Goal: Task Accomplishment & Management: Manage account settings

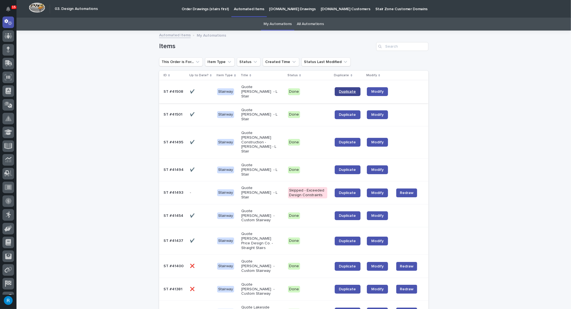
click at [345, 90] on span "Duplicate" at bounding box center [347, 92] width 17 height 4
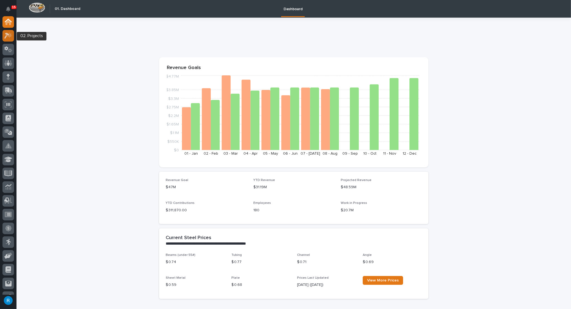
click at [10, 34] on icon at bounding box center [9, 34] width 5 height 5
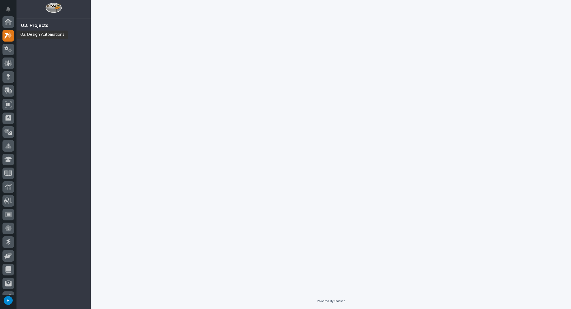
scroll to position [13, 0]
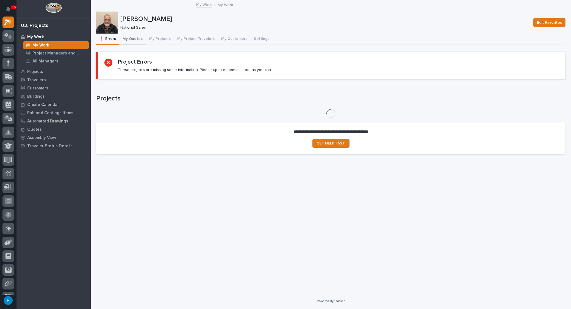
click at [134, 39] on button "My Quotes" at bounding box center [132, 40] width 27 height 12
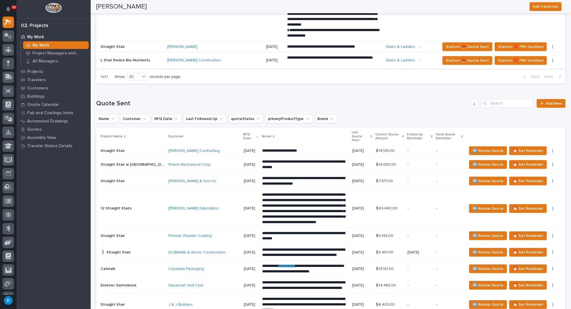
scroll to position [418, 0]
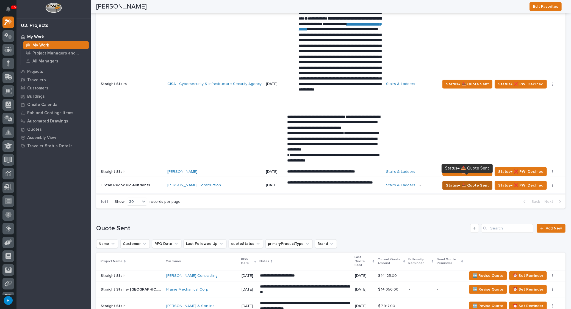
click at [480, 182] on span "Status→ 📤 Quote Sent" at bounding box center [467, 185] width 43 height 7
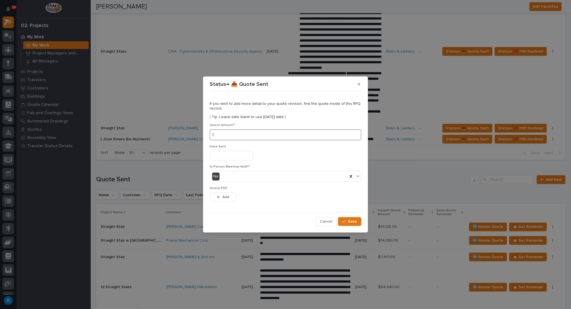
click at [222, 136] on input at bounding box center [286, 134] width 152 height 11
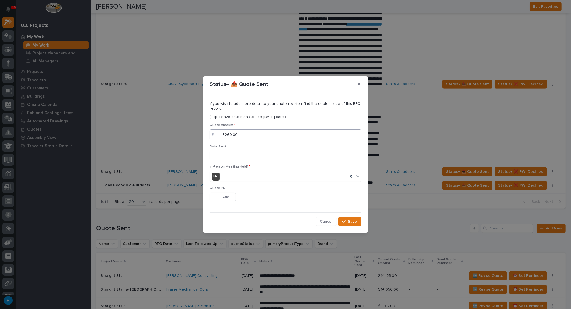
type input "13269.00"
click at [221, 156] on input "text" at bounding box center [231, 156] width 43 height 10
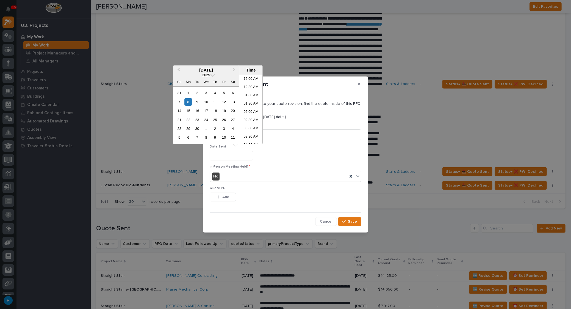
scroll to position [201, 0]
click at [187, 99] on div "8" at bounding box center [188, 101] width 7 height 7
type input "**********"
click at [227, 198] on span "Add" at bounding box center [225, 196] width 7 height 5
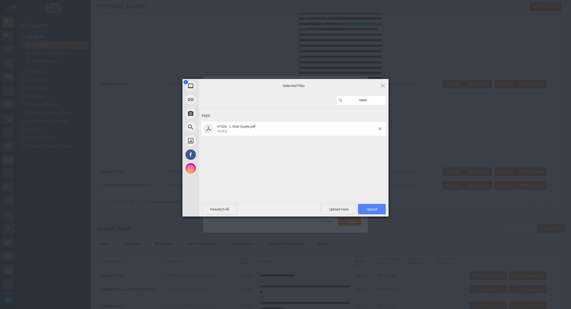
click at [373, 208] on span "Upload 1" at bounding box center [372, 209] width 11 height 4
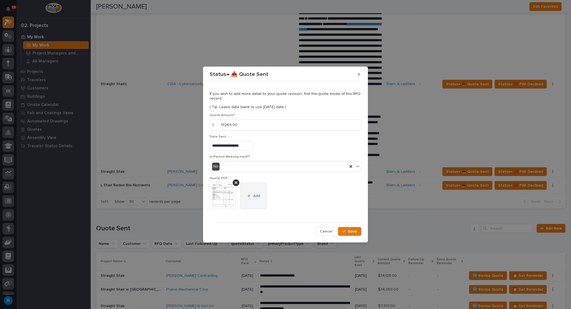
click at [256, 197] on span "Add" at bounding box center [256, 195] width 7 height 5
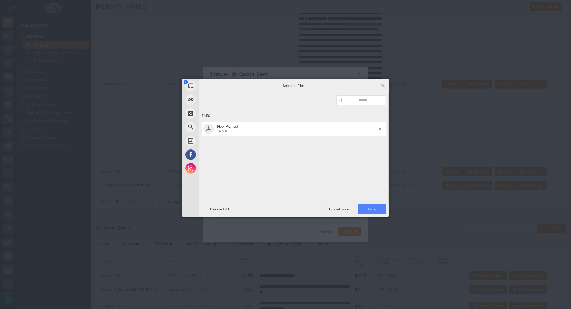
click at [373, 208] on span "Upload 1" at bounding box center [372, 209] width 11 height 4
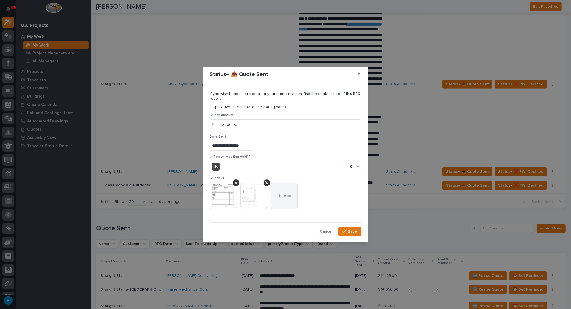
click at [291, 199] on button "Add" at bounding box center [284, 196] width 26 height 26
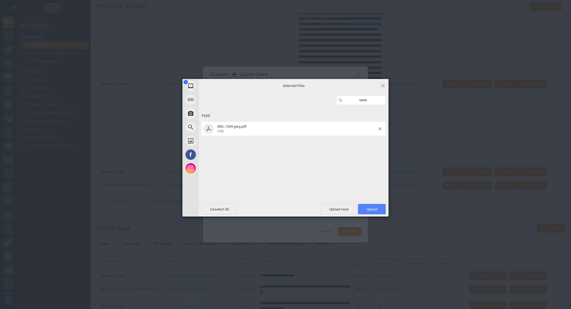
click at [368, 208] on span "Upload 1" at bounding box center [372, 209] width 11 height 4
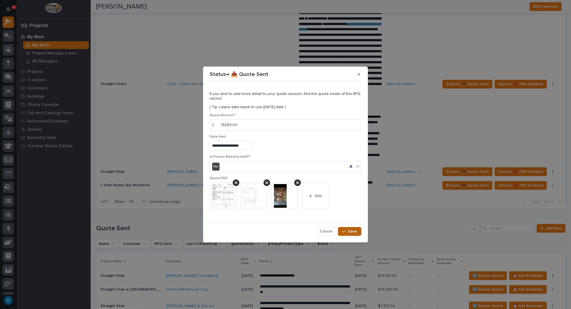
click at [353, 234] on button "Save" at bounding box center [349, 231] width 23 height 9
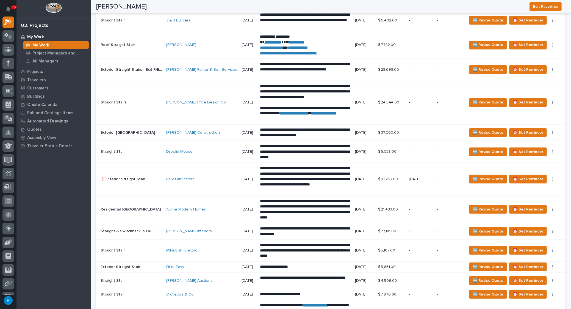
scroll to position [843, 0]
click at [202, 102] on td "Lindsay Marie Price Design Co" at bounding box center [201, 103] width 75 height 44
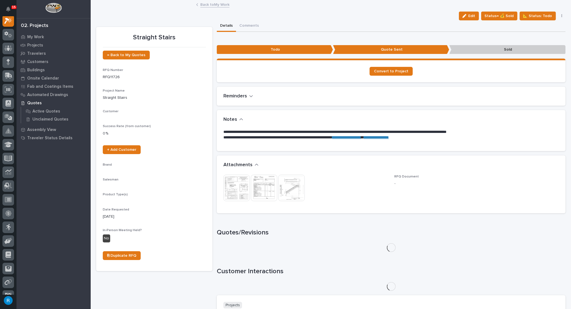
scroll to position [13, 0]
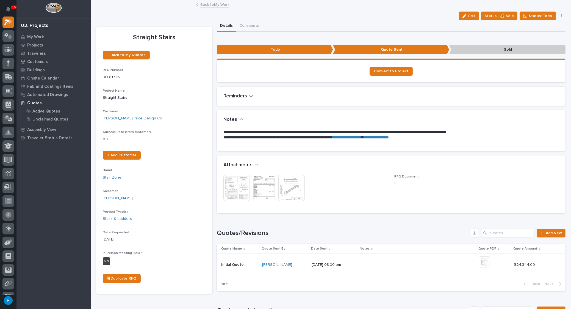
click at [260, 193] on img at bounding box center [264, 188] width 26 height 26
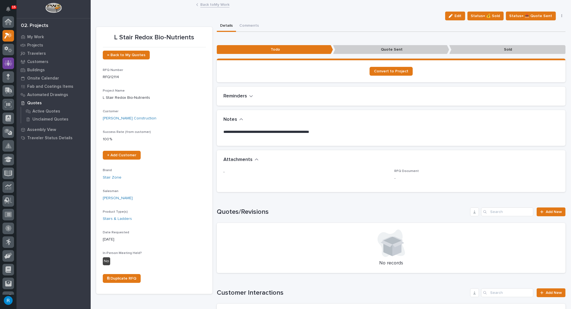
scroll to position [13, 0]
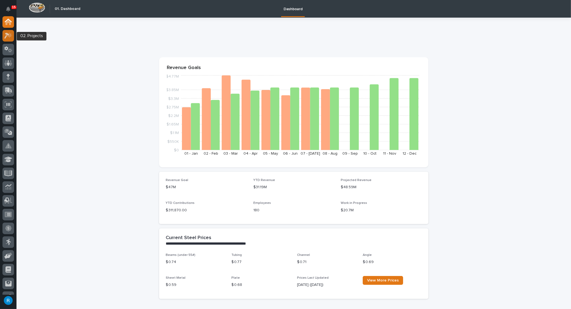
click at [7, 37] on icon at bounding box center [8, 35] width 8 height 6
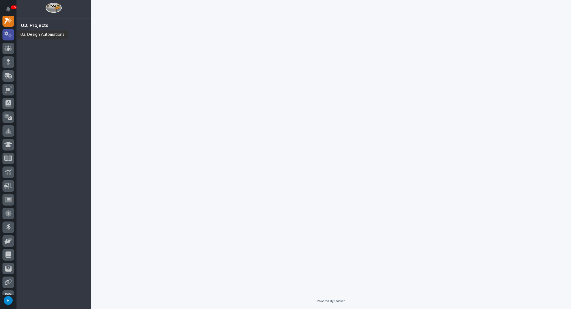
scroll to position [13, 0]
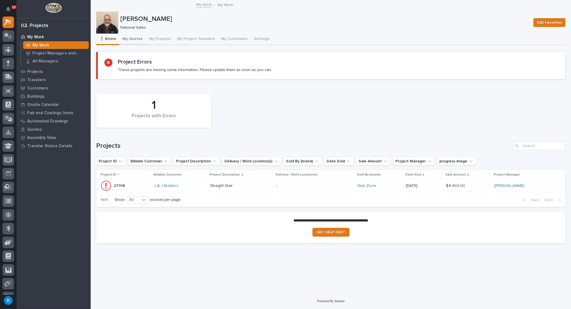
click at [140, 40] on button "My Quotes" at bounding box center [132, 40] width 27 height 12
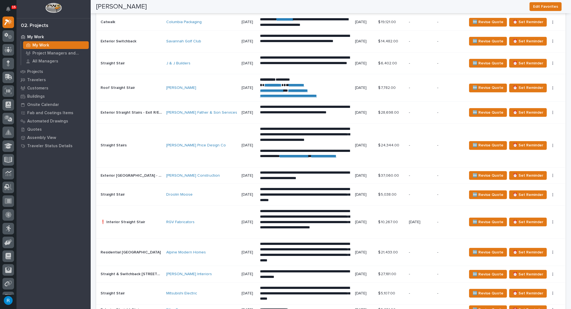
scroll to position [775, 0]
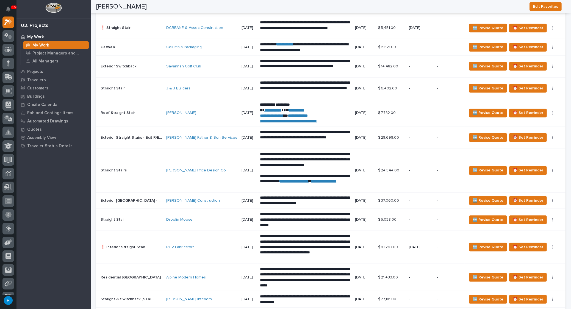
click at [205, 152] on td "[PERSON_NAME] Price Design Co" at bounding box center [201, 170] width 75 height 44
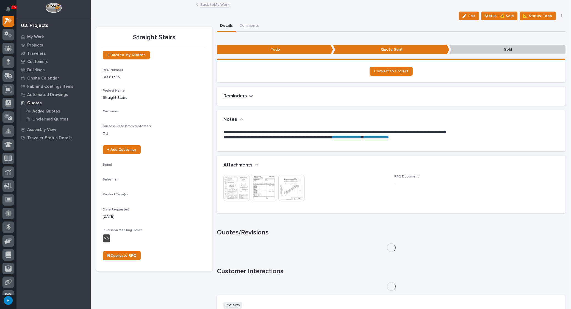
scroll to position [13, 0]
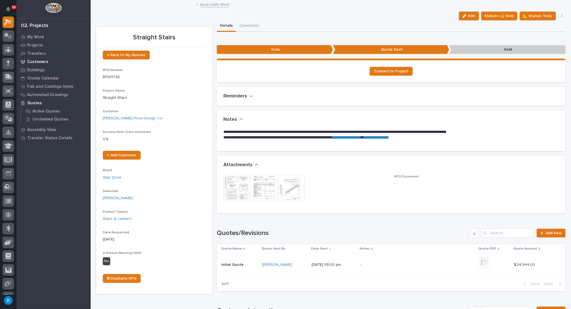
click at [40, 60] on p "Customers" at bounding box center [37, 61] width 21 height 5
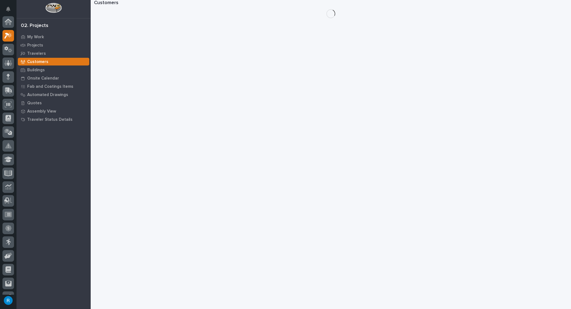
scroll to position [13, 0]
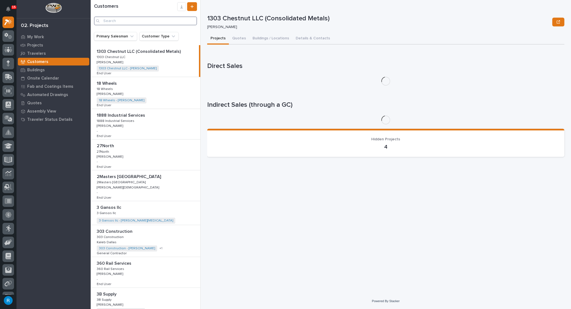
click at [120, 22] on input "Search" at bounding box center [145, 20] width 103 height 9
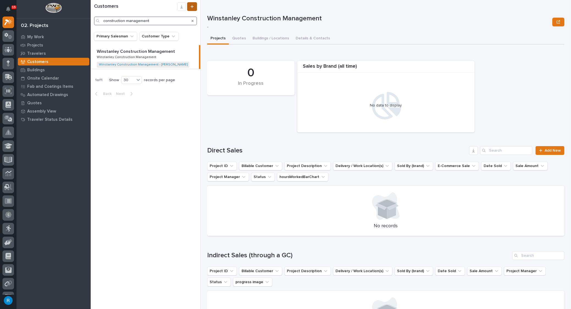
type input "construction management"
click at [194, 8] on link at bounding box center [192, 6] width 10 height 9
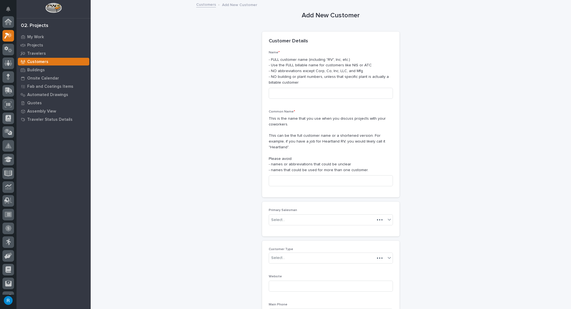
scroll to position [13, 0]
click at [279, 95] on input at bounding box center [331, 93] width 124 height 11
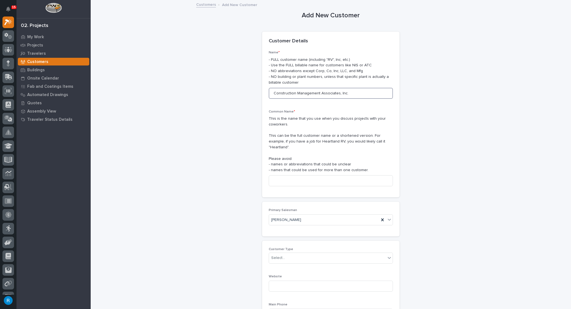
drag, startPoint x: 342, startPoint y: 93, endPoint x: 250, endPoint y: 83, distance: 92.4
click at [250, 83] on div "Add New Customer Loading... Saving… Loading... Saving… Loading... Saving… Custo…" at bounding box center [331, 186] width 470 height 371
type input "Construction Management Associates, Inc."
click at [271, 175] on input at bounding box center [331, 180] width 124 height 11
paste input "Construction Management Associates, Inc."
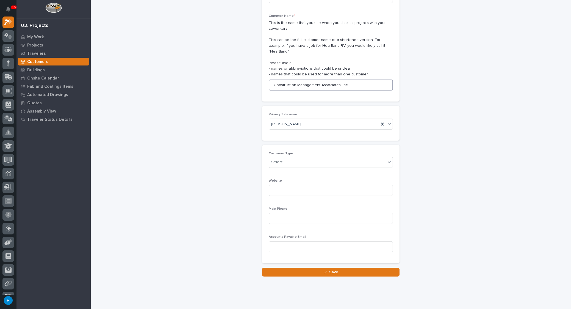
scroll to position [100, 0]
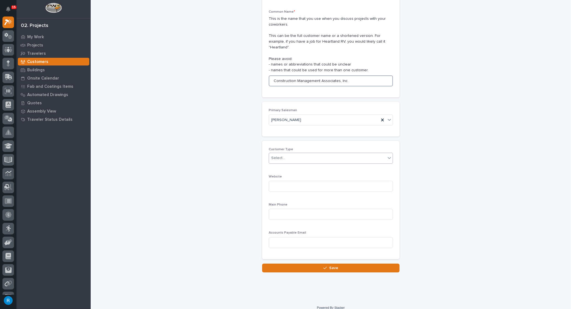
type input "Construction Management Associates, Inc."
click at [299, 154] on div "Select..." at bounding box center [327, 157] width 117 height 9
click at [278, 181] on div "General Contractor" at bounding box center [329, 182] width 124 height 10
click at [273, 209] on input at bounding box center [331, 214] width 124 height 11
click at [272, 209] on input at bounding box center [331, 214] width 124 height 11
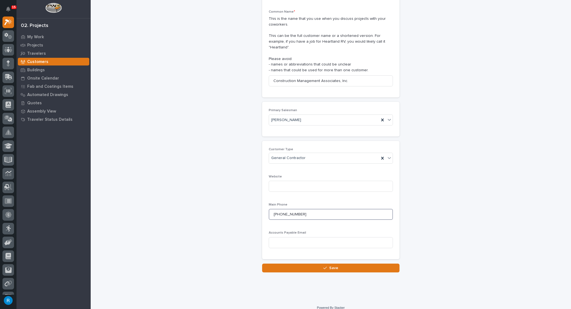
type input "[PHONE_NUMBER]"
click at [333, 265] on span "Save" at bounding box center [333, 267] width 9 height 5
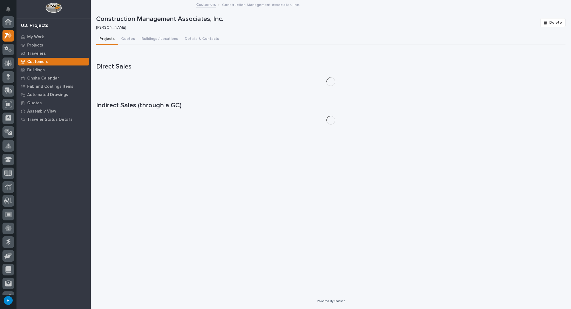
scroll to position [13, 0]
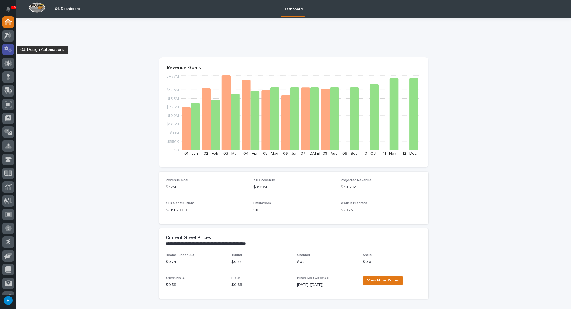
click at [7, 49] on icon at bounding box center [8, 49] width 8 height 6
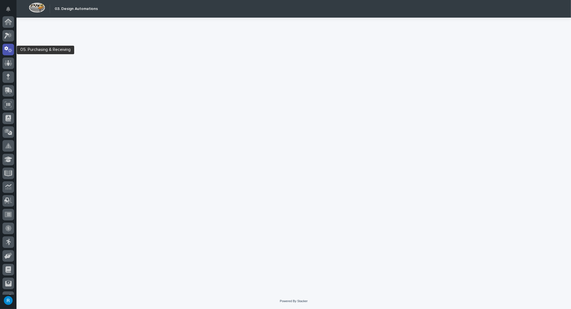
scroll to position [27, 0]
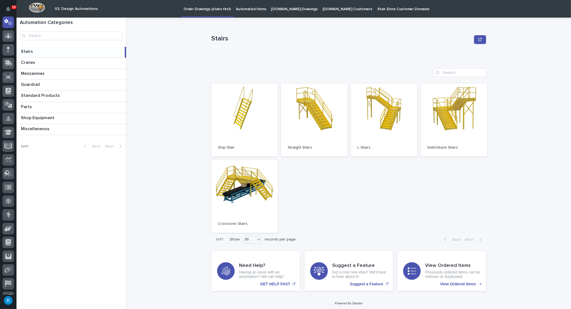
click at [202, 9] on p "Order Drawings (stairs first)" at bounding box center [207, 6] width 47 height 12
click at [444, 123] on link "Open" at bounding box center [454, 120] width 67 height 73
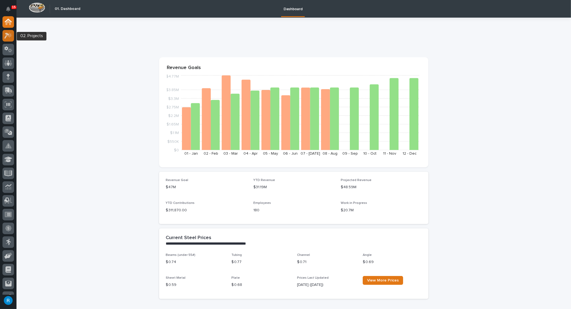
click at [8, 36] on icon at bounding box center [9, 34] width 5 height 5
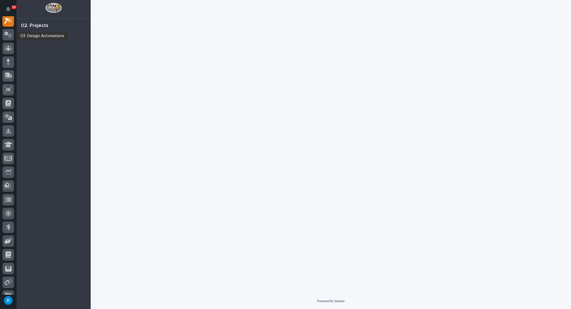
scroll to position [13, 0]
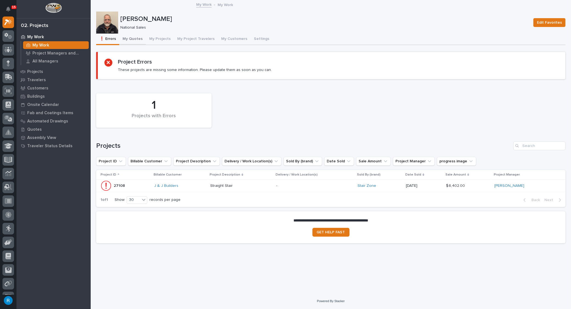
click at [129, 38] on button "My Quotes" at bounding box center [132, 40] width 27 height 12
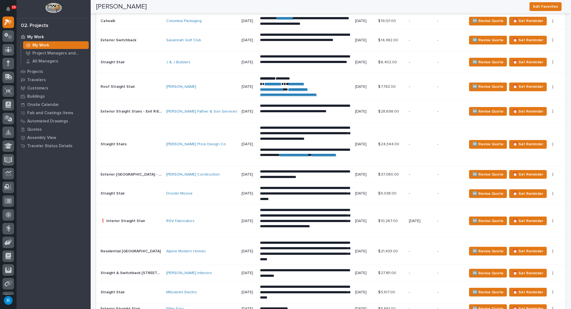
scroll to position [775, 0]
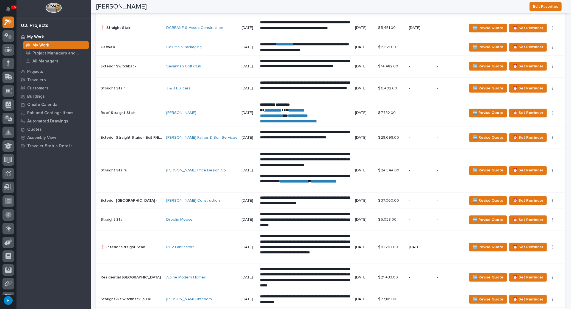
click at [212, 151] on td "[PERSON_NAME] Price Design Co" at bounding box center [201, 170] width 75 height 44
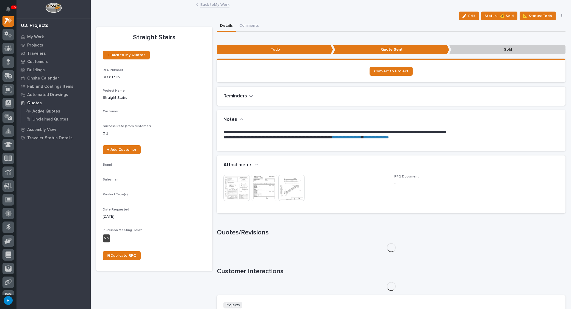
scroll to position [13, 0]
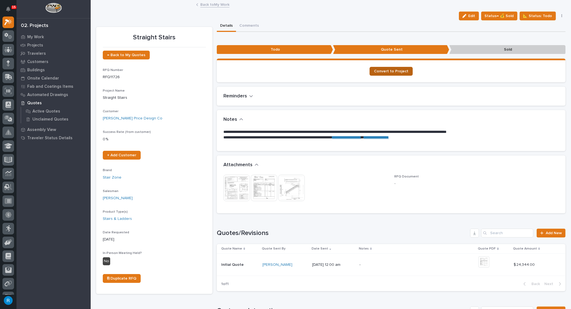
click at [389, 72] on span "Convert to Project" at bounding box center [391, 71] width 34 height 4
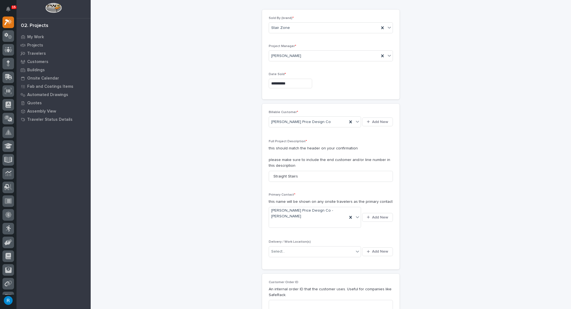
scroll to position [50, 0]
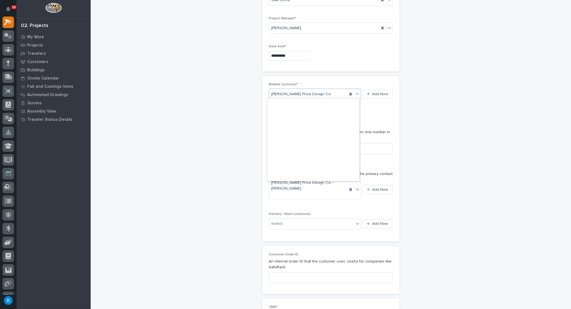
click at [336, 94] on div "[PERSON_NAME] Price Design Co" at bounding box center [308, 94] width 78 height 9
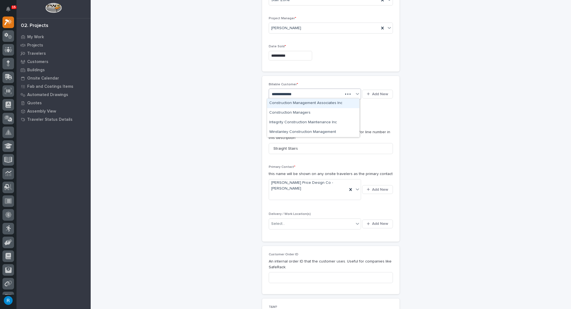
scroll to position [0, 0]
type input "**********"
click at [302, 102] on div "Construction Management Associates Inc" at bounding box center [313, 103] width 92 height 10
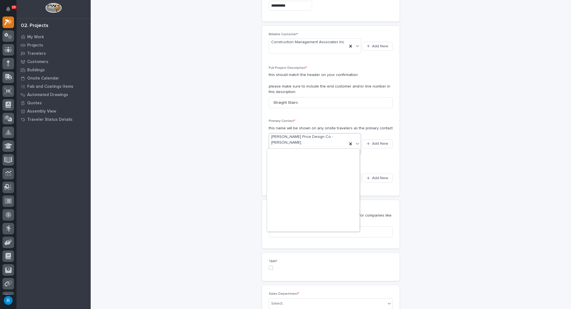
scroll to position [4956, 0]
click at [286, 137] on span "[PERSON_NAME] Price Design Co - [PERSON_NAME]" at bounding box center [308, 140] width 74 height 12
click at [309, 174] on div "Select..." at bounding box center [311, 178] width 85 height 9
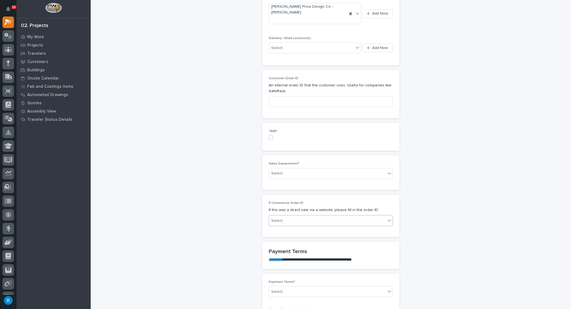
scroll to position [275, 0]
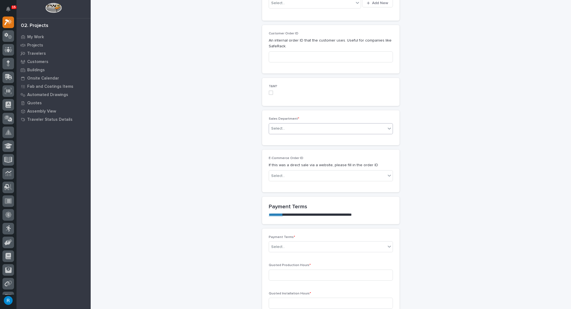
click at [290, 124] on div "Select..." at bounding box center [327, 128] width 117 height 9
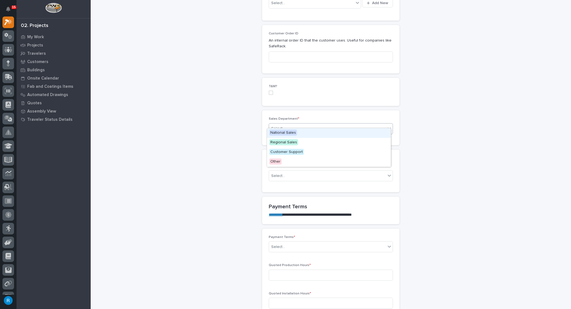
drag, startPoint x: 279, startPoint y: 137, endPoint x: 279, endPoint y: 133, distance: 5.0
click at [279, 133] on span "National Sales" at bounding box center [283, 133] width 28 height 6
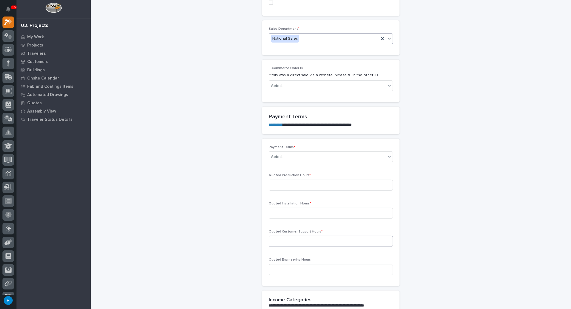
scroll to position [375, 0]
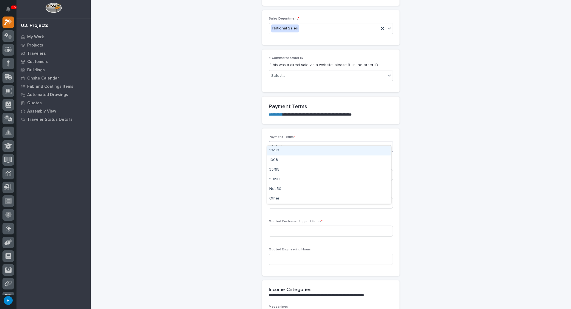
click at [304, 142] on div "Select..." at bounding box center [327, 146] width 117 height 9
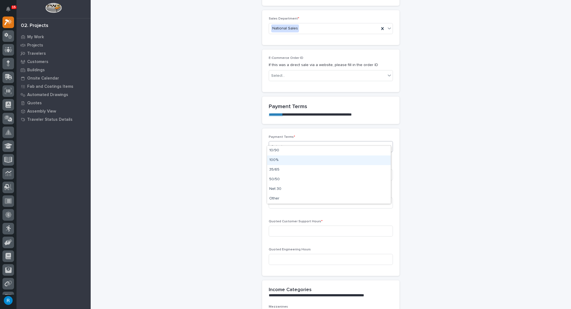
click at [276, 161] on div "100%" at bounding box center [329, 160] width 124 height 10
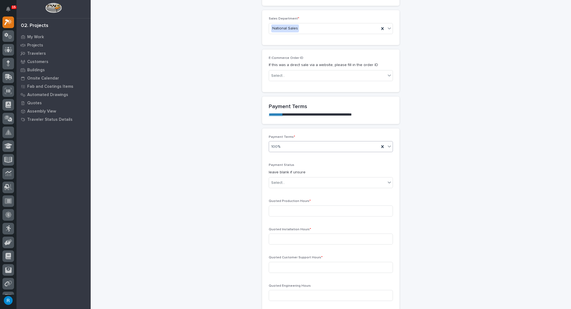
scroll to position [393, 0]
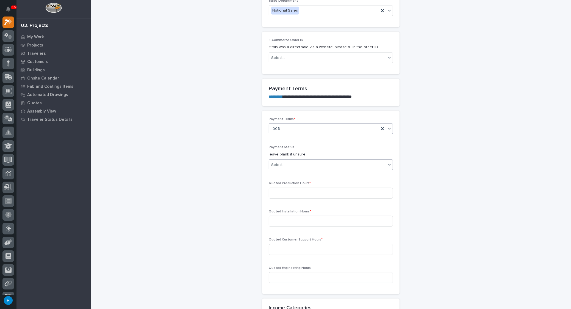
click at [310, 161] on div "Select..." at bounding box center [327, 164] width 117 height 9
click at [467, 153] on div "**********" at bounding box center [331, 209] width 470 height 1202
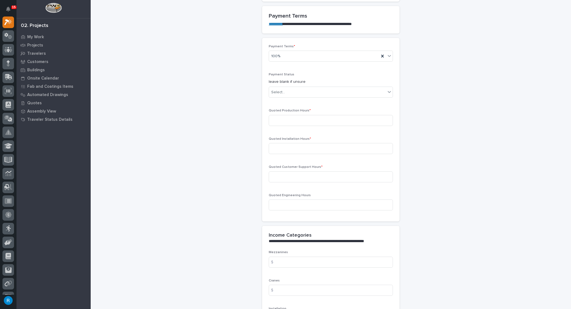
scroll to position [468, 0]
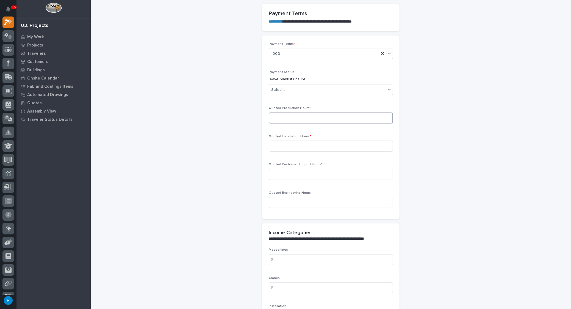
click at [277, 112] on input at bounding box center [331, 117] width 124 height 11
type input "84"
click at [279, 141] on input at bounding box center [331, 146] width 124 height 11
type input "0"
click at [279, 169] on input at bounding box center [331, 174] width 124 height 11
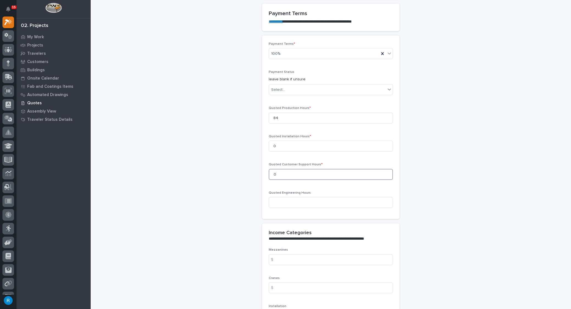
type input "0"
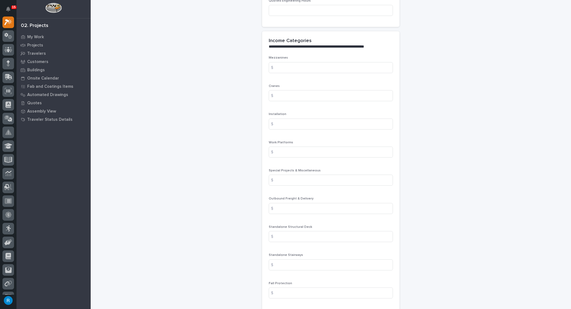
scroll to position [693, 0]
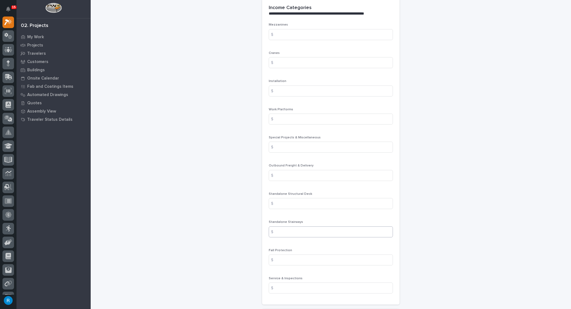
drag, startPoint x: 276, startPoint y: 224, endPoint x: 281, endPoint y: 227, distance: 5.9
click at [276, 226] on div "$" at bounding box center [274, 231] width 11 height 11
click at [290, 226] on input at bounding box center [331, 231] width 124 height 11
type input "18026.00"
drag, startPoint x: 257, startPoint y: 224, endPoint x: 243, endPoint y: 224, distance: 14.6
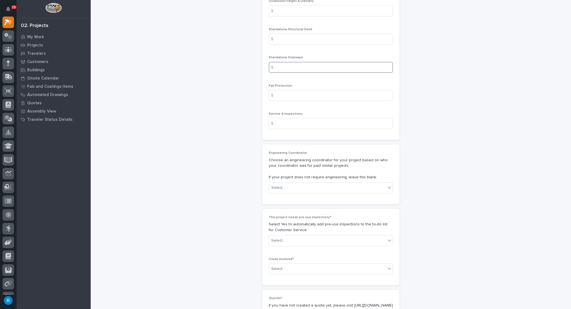
scroll to position [868, 0]
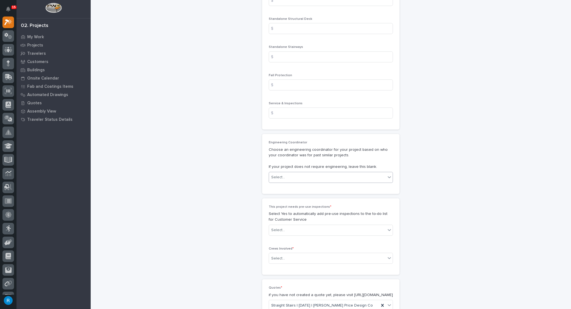
click at [318, 174] on div "Select..." at bounding box center [327, 177] width 117 height 9
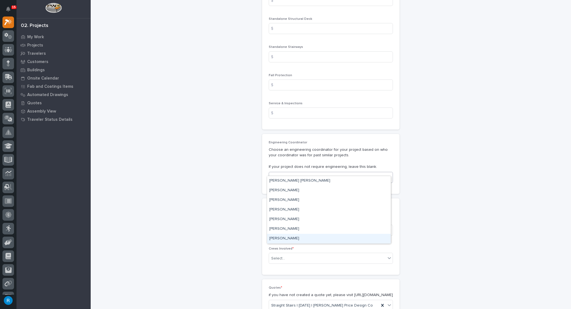
click at [282, 238] on div "[PERSON_NAME]" at bounding box center [329, 239] width 124 height 10
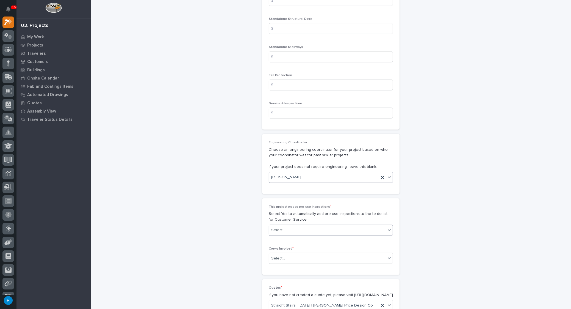
click at [276, 227] on div "Select..." at bounding box center [278, 230] width 14 height 6
click at [271, 244] on div "No" at bounding box center [329, 243] width 124 height 10
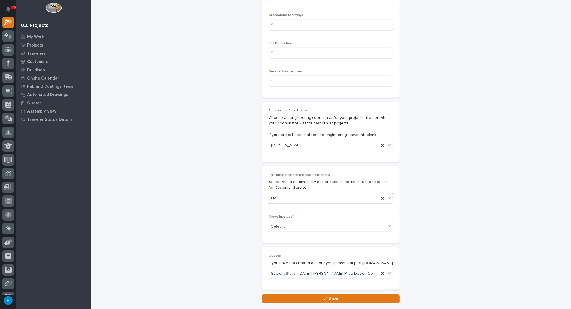
scroll to position [935, 0]
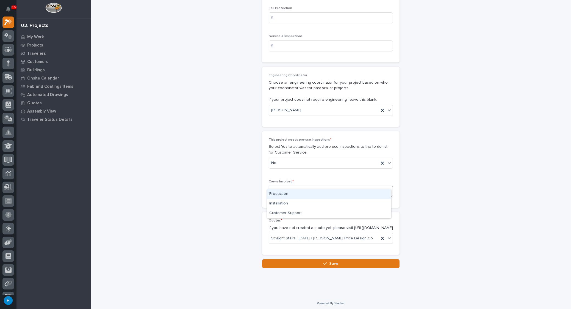
click at [311, 187] on div "Select..." at bounding box center [327, 191] width 117 height 9
click at [276, 195] on div "Production" at bounding box center [329, 194] width 124 height 10
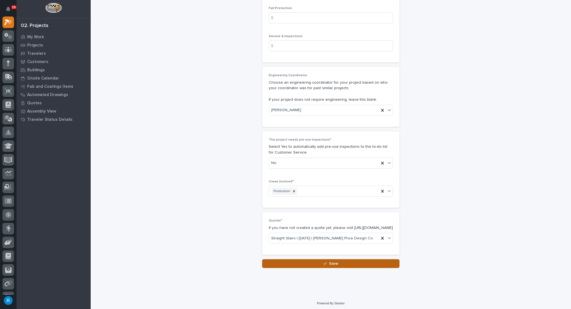
click at [331, 262] on span "Save" at bounding box center [333, 263] width 9 height 5
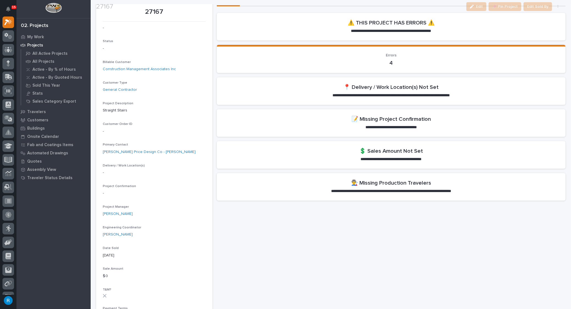
scroll to position [50, 0]
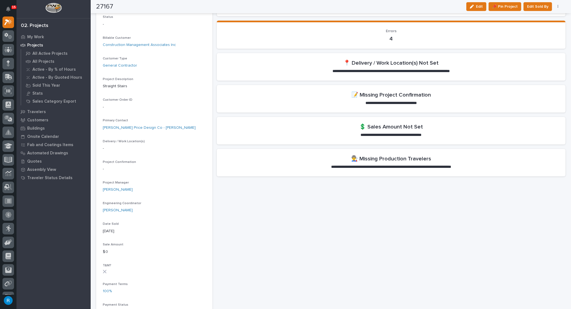
drag, startPoint x: 482, startPoint y: 8, endPoint x: 478, endPoint y: 10, distance: 5.0
click at [482, 7] on span "Edit" at bounding box center [479, 6] width 7 height 5
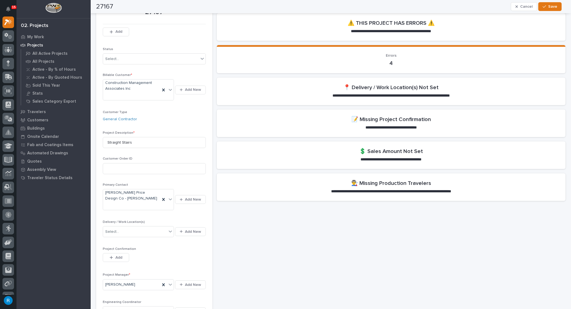
scroll to position [0, 0]
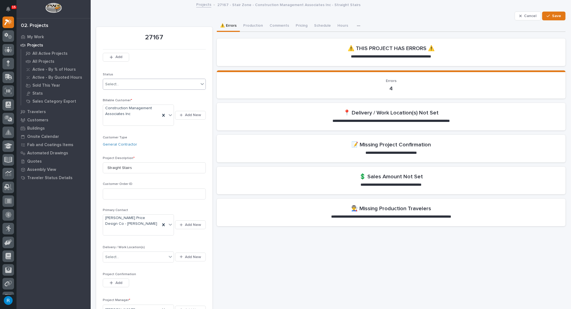
click at [153, 85] on div "Select..." at bounding box center [151, 84] width 96 height 9
click at [109, 94] on div "Sold" at bounding box center [154, 95] width 102 height 10
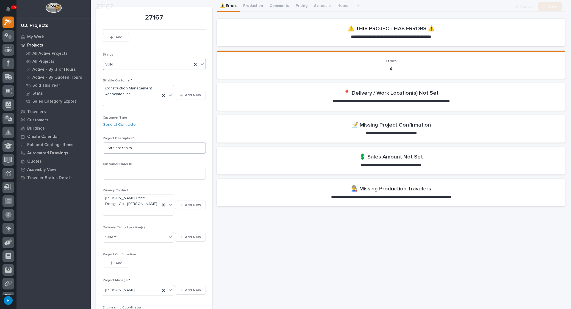
scroll to position [50, 0]
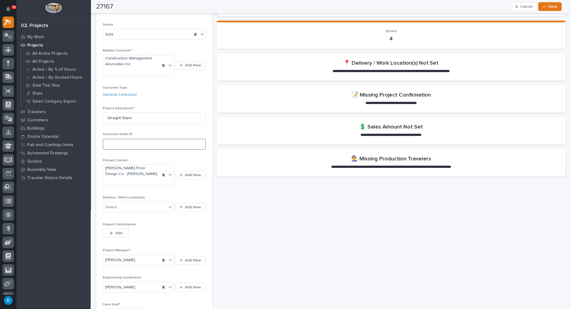
click at [111, 144] on input at bounding box center [154, 144] width 103 height 11
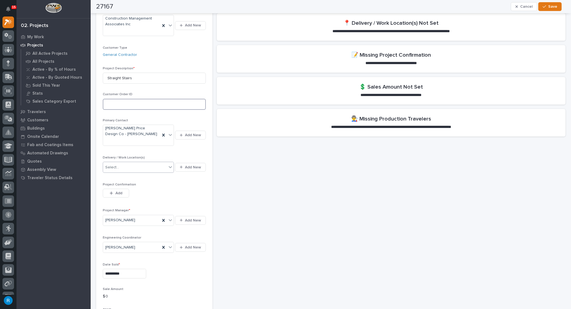
scroll to position [100, 0]
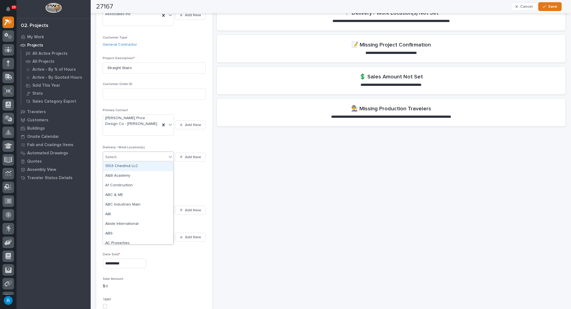
click at [170, 155] on icon at bounding box center [170, 156] width 5 height 5
click at [117, 182] on span "Add" at bounding box center [118, 182] width 7 height 5
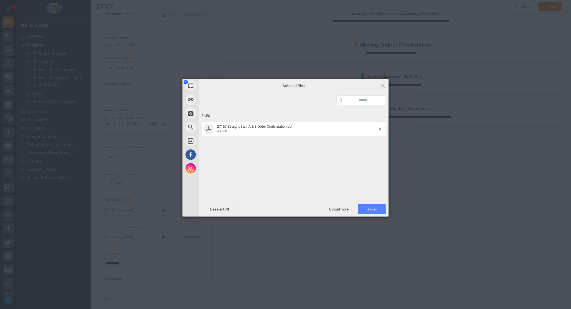
click at [368, 207] on span "Upload 1" at bounding box center [372, 209] width 11 height 4
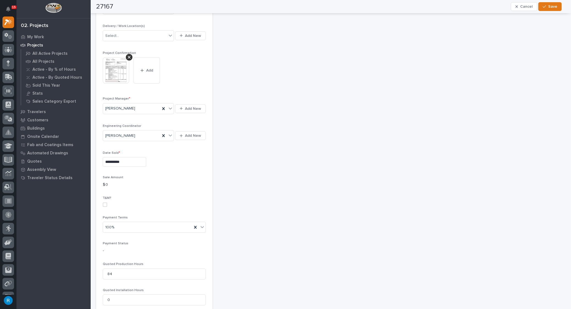
scroll to position [250, 0]
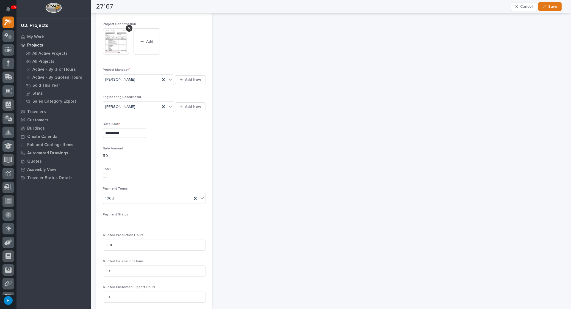
click at [134, 156] on p "$ 0" at bounding box center [154, 156] width 103 height 6
click at [120, 153] on p "$ 0" at bounding box center [154, 156] width 103 height 6
click at [104, 155] on p "$ 0" at bounding box center [154, 156] width 103 height 6
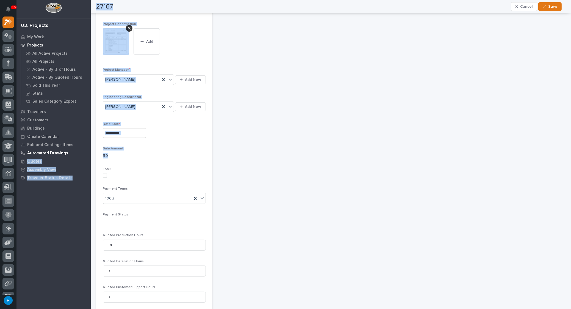
drag, startPoint x: 111, startPoint y: 152, endPoint x: 87, endPoint y: 152, distance: 23.9
click at [91, 152] on div "15 My Settings Log Out 02. Projects My Work Projects All Active Projects All Pr…" at bounding box center [331, 182] width 481 height 865
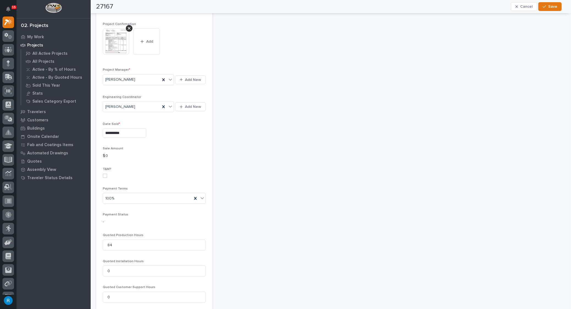
click at [268, 148] on div "**********" at bounding box center [391, 170] width 349 height 801
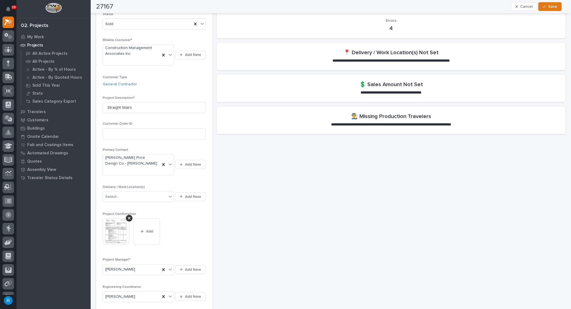
scroll to position [0, 0]
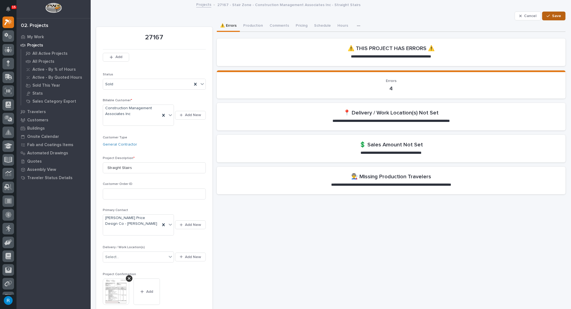
click at [555, 17] on span "Save" at bounding box center [556, 15] width 9 height 5
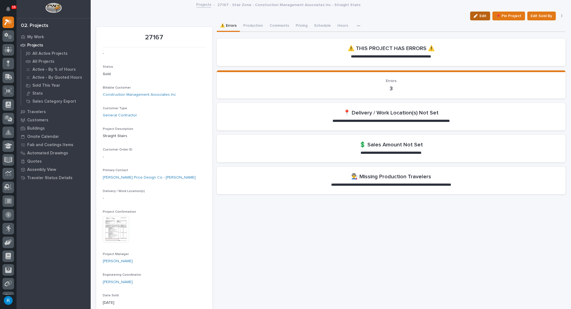
click at [482, 16] on span "Edit" at bounding box center [483, 15] width 7 height 5
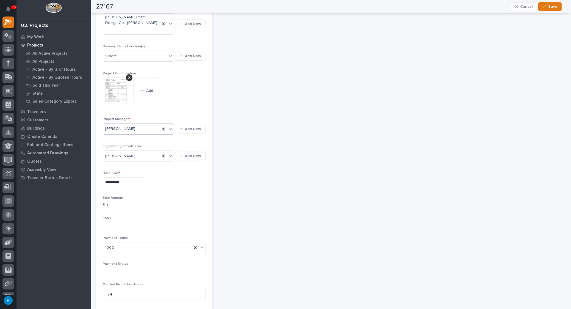
scroll to position [225, 0]
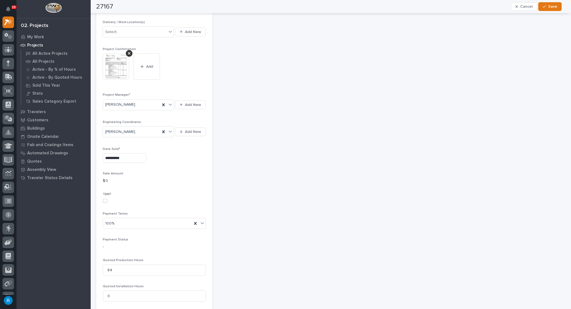
click at [127, 180] on p "$ 0" at bounding box center [154, 181] width 103 height 6
click at [108, 179] on p "$ 0" at bounding box center [154, 181] width 103 height 6
drag, startPoint x: 105, startPoint y: 178, endPoint x: 110, endPoint y: 178, distance: 5.2
click at [110, 178] on p "$ 0" at bounding box center [154, 181] width 103 height 6
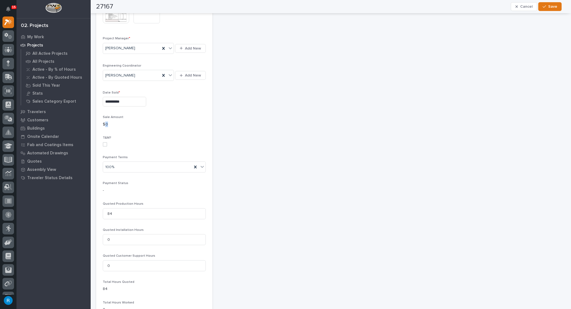
scroll to position [300, 0]
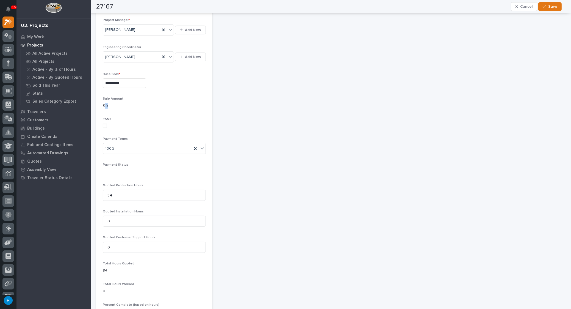
click at [136, 105] on p "$ 0" at bounding box center [154, 106] width 103 height 6
click at [201, 89] on div "**********" at bounding box center [154, 82] width 103 height 20
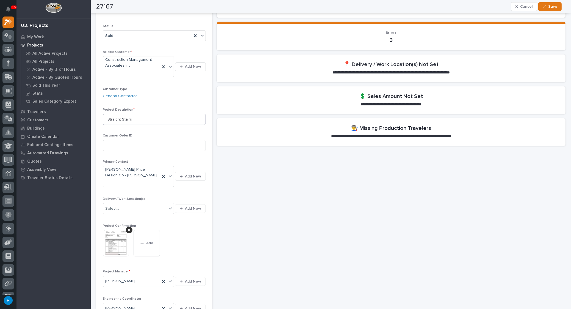
scroll to position [25, 0]
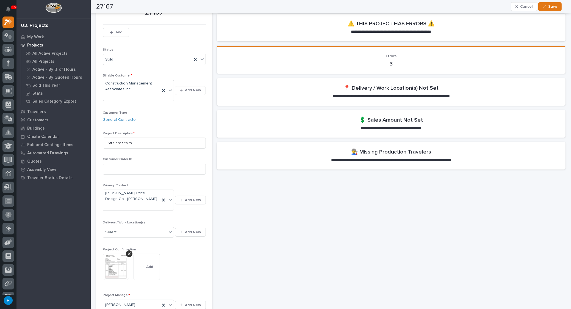
click at [396, 125] on p "**********" at bounding box center [391, 127] width 78 height 5
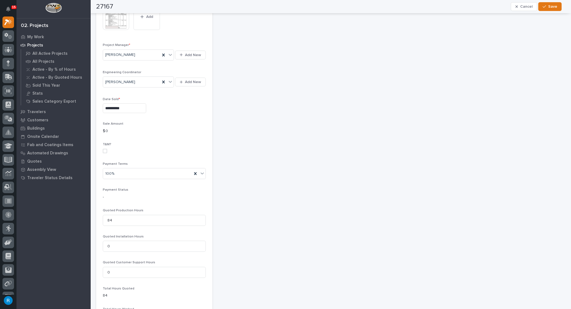
scroll to position [275, 0]
click at [103, 149] on span at bounding box center [105, 151] width 4 height 4
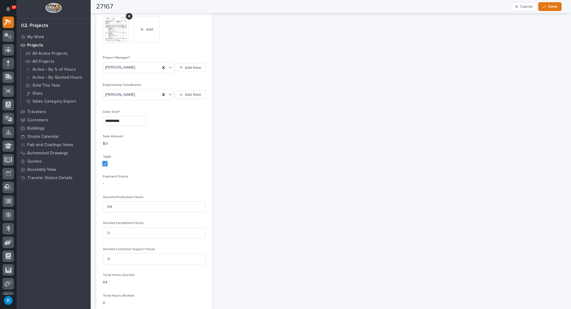
scroll to position [287, 0]
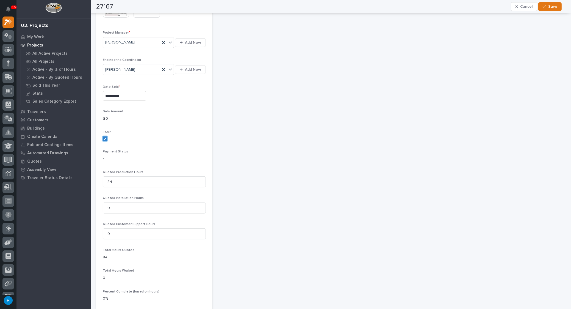
click at [114, 115] on div "$ 0" at bounding box center [154, 118] width 103 height 7
click at [117, 119] on p "$ 0" at bounding box center [154, 119] width 103 height 6
click at [103, 137] on icon at bounding box center [104, 138] width 3 height 3
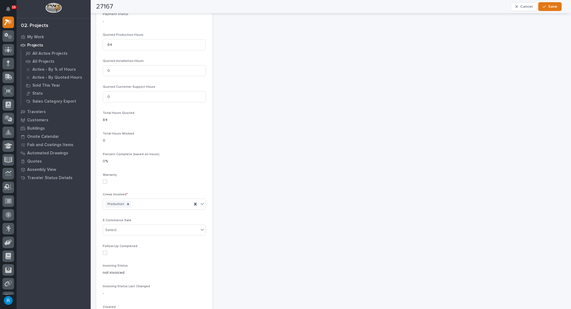
scroll to position [353, 0]
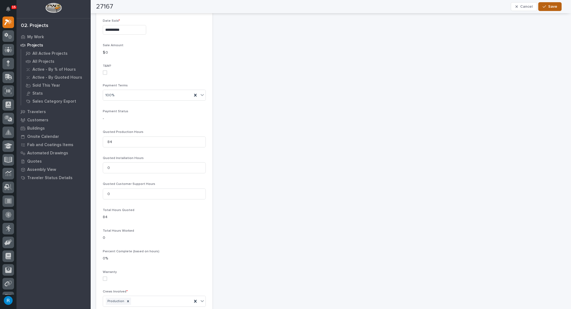
click at [556, 6] on span "Save" at bounding box center [553, 6] width 9 height 5
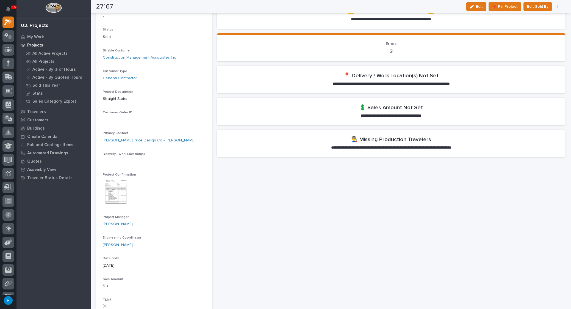
scroll to position [0, 0]
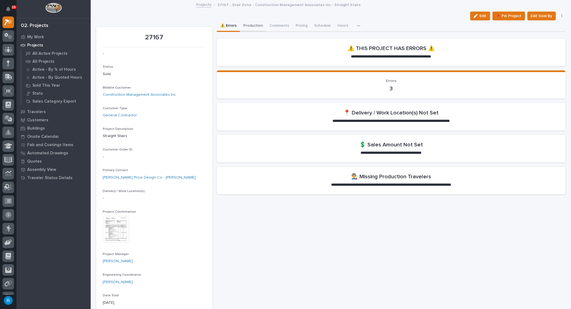
click at [255, 25] on button "Production" at bounding box center [253, 26] width 26 height 12
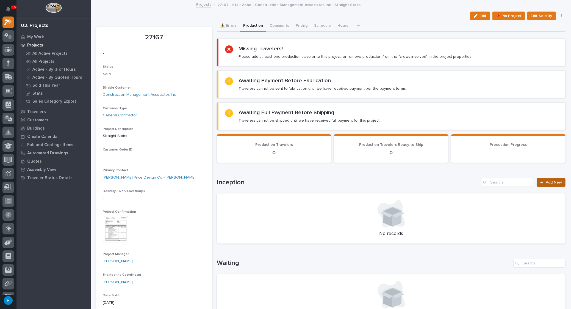
click at [552, 181] on span "Add New" at bounding box center [554, 182] width 16 height 4
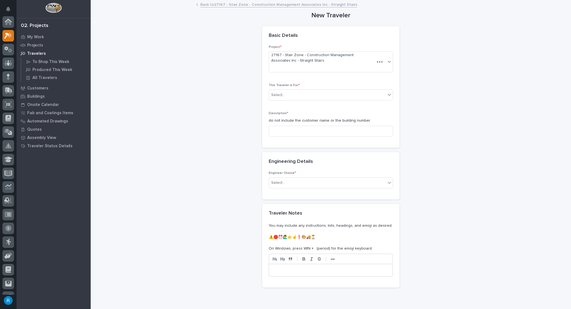
scroll to position [13, 0]
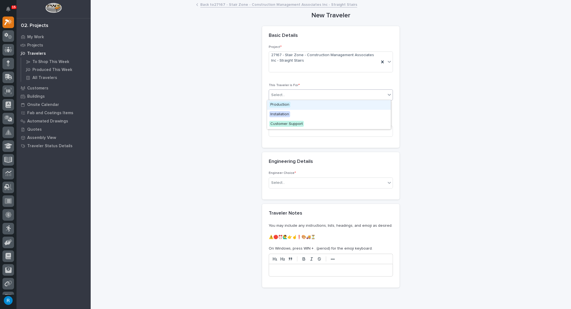
click at [301, 95] on div "Select..." at bounding box center [327, 94] width 117 height 9
click at [279, 105] on span "Production" at bounding box center [279, 104] width 21 height 6
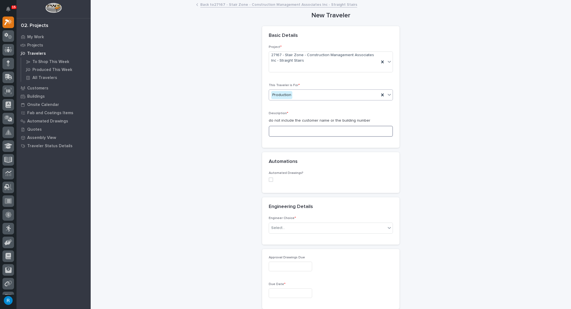
click at [276, 131] on input at bounding box center [331, 131] width 124 height 11
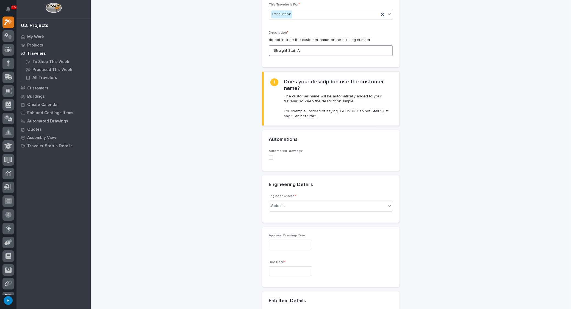
scroll to position [100, 0]
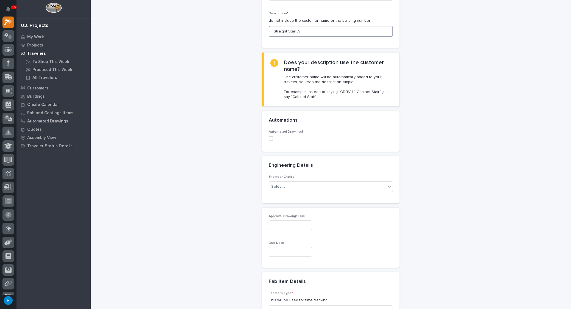
click at [269, 138] on span at bounding box center [271, 138] width 4 height 4
type input "Straight Stair A"
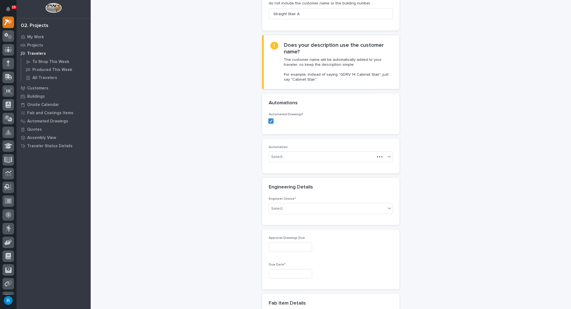
scroll to position [119, 0]
click at [324, 154] on div "Select..." at bounding box center [327, 154] width 117 height 9
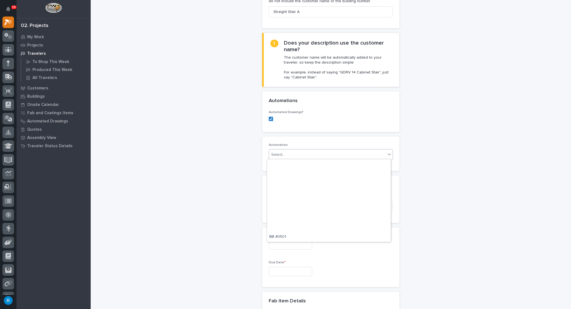
scroll to position [0, 0]
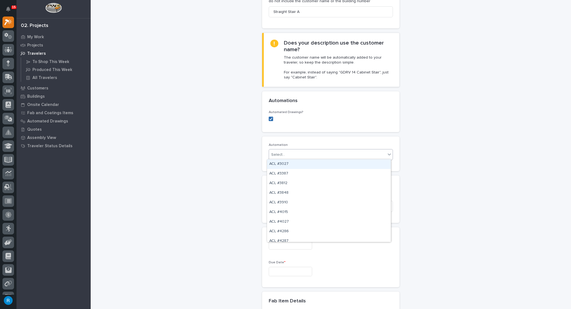
click at [269, 117] on icon at bounding box center [270, 118] width 3 height 3
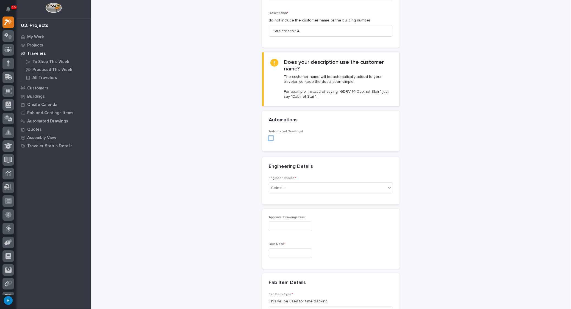
scroll to position [100, 0]
click at [351, 188] on div "Select..." at bounding box center [327, 186] width 117 height 9
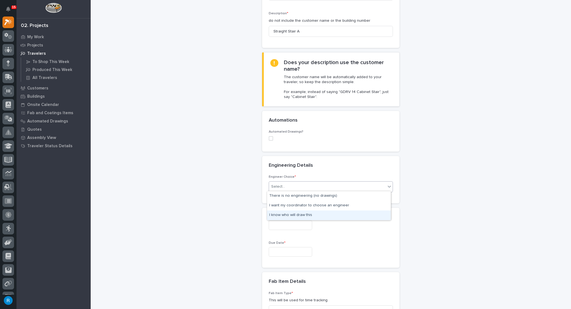
click at [297, 214] on div "I know who will draw this" at bounding box center [329, 215] width 124 height 10
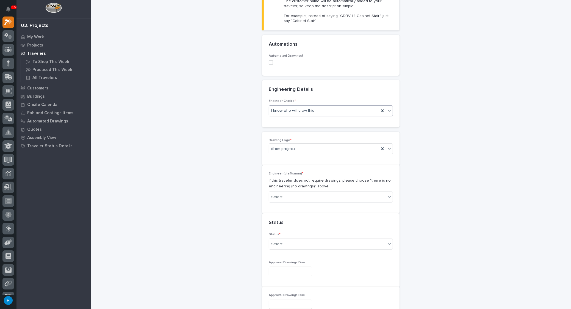
scroll to position [184, 0]
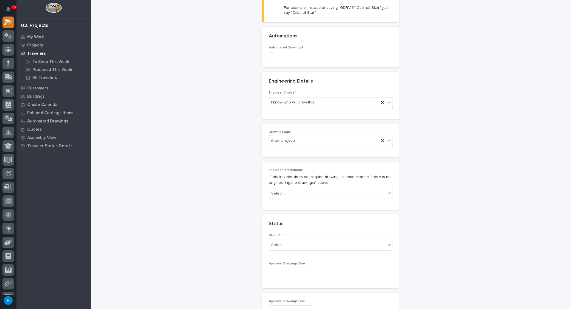
click at [389, 140] on icon at bounding box center [389, 139] width 5 height 5
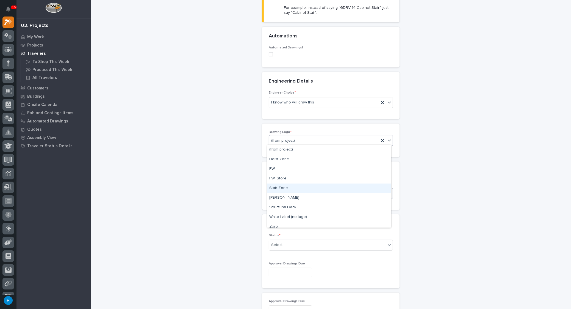
click at [277, 189] on div "Stair Zone" at bounding box center [329, 188] width 124 height 10
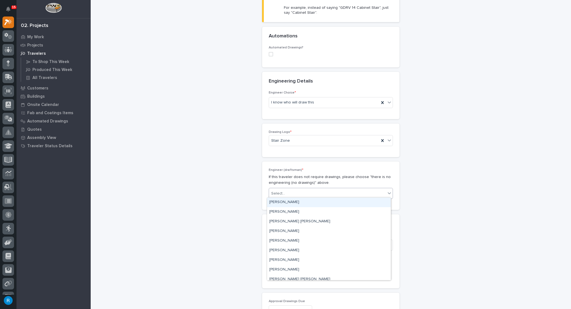
click at [332, 192] on div "Select..." at bounding box center [327, 193] width 117 height 9
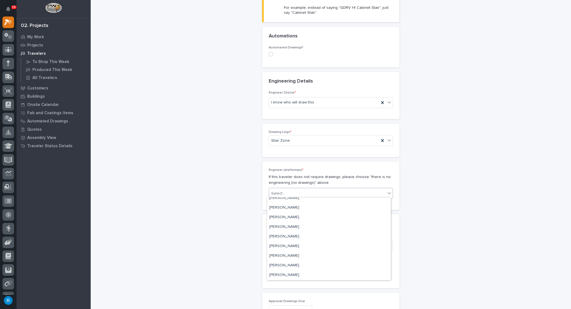
scroll to position [325, 0]
click at [288, 270] on div "[PERSON_NAME]" at bounding box center [329, 272] width 124 height 10
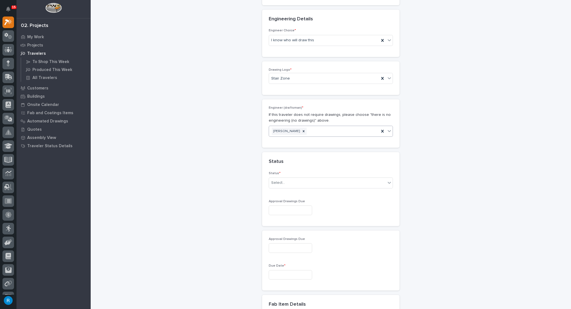
scroll to position [259, 0]
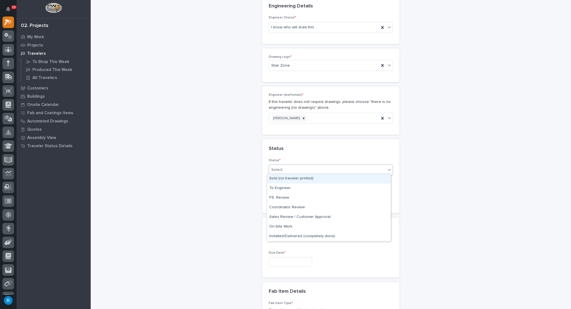
click at [350, 169] on div "Select..." at bounding box center [327, 169] width 117 height 9
click at [290, 178] on div "Sold (no traveler printed)" at bounding box center [329, 179] width 124 height 10
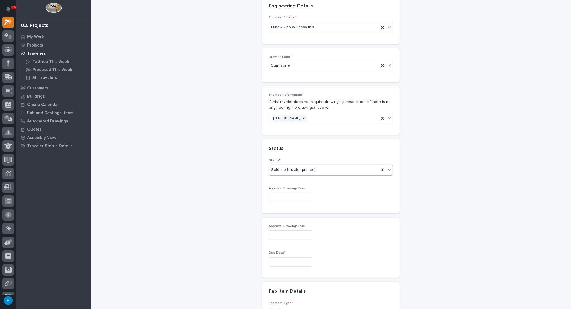
click at [285, 196] on input "text" at bounding box center [290, 197] width 43 height 10
click at [270, 151] on div "15" at bounding box center [268, 150] width 7 height 7
type input "**********"
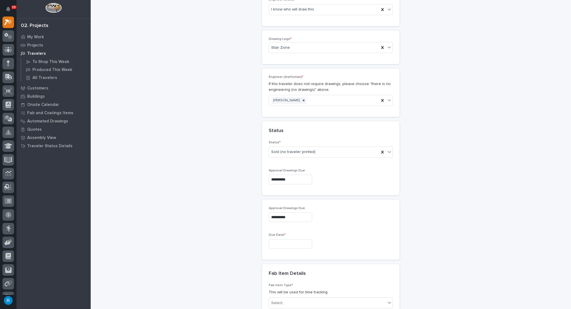
scroll to position [309, 0]
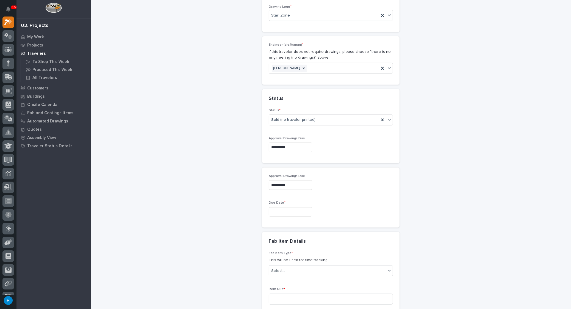
click at [283, 209] on input "text" at bounding box center [290, 212] width 43 height 10
click at [269, 192] on div "6" at bounding box center [268, 191] width 7 height 7
type input "**********"
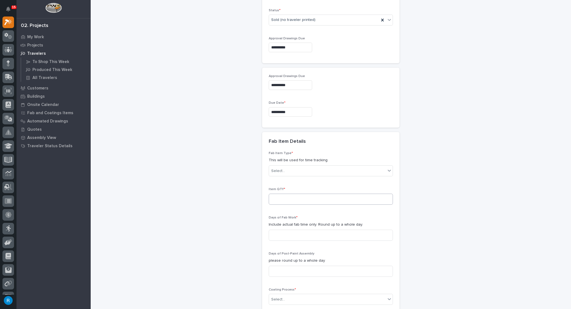
scroll to position [409, 0]
click at [290, 170] on div "Select..." at bounding box center [327, 170] width 117 height 9
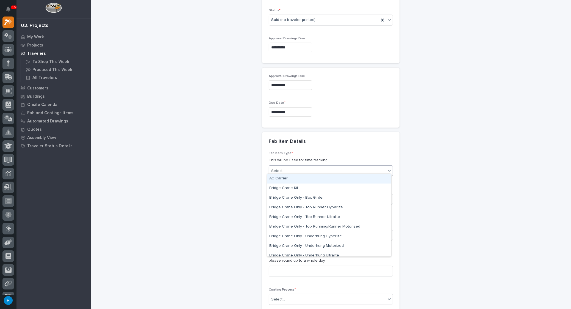
click at [338, 148] on div "Fab Item Details" at bounding box center [330, 141] width 137 height 19
click at [306, 166] on div "Select..." at bounding box center [327, 170] width 117 height 9
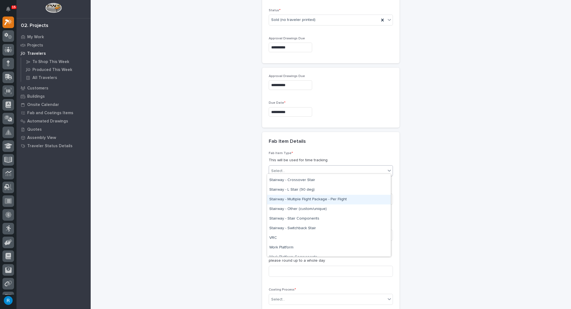
scroll to position [301, 0]
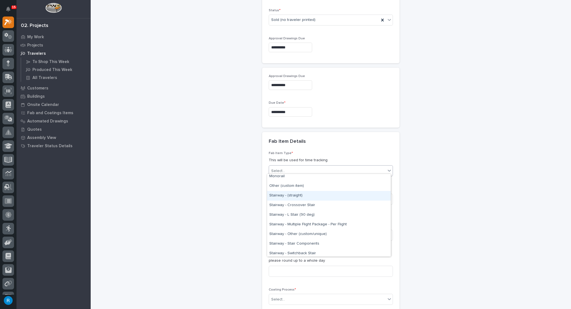
click at [280, 195] on div "Stairway - (straight)" at bounding box center [329, 196] width 124 height 10
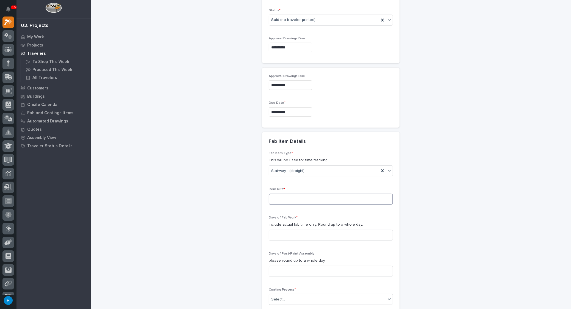
click at [274, 197] on input at bounding box center [331, 199] width 124 height 11
type input "1"
click at [276, 233] on input at bounding box center [331, 235] width 124 height 11
click at [274, 233] on input at bounding box center [331, 235] width 124 height 11
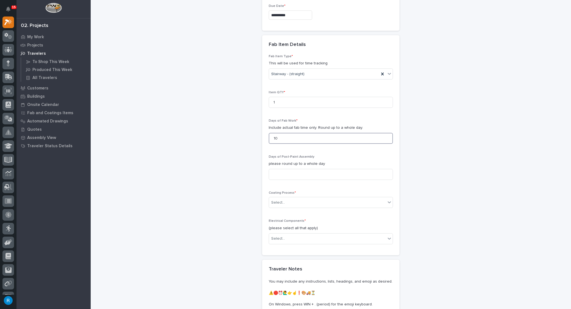
scroll to position [509, 0]
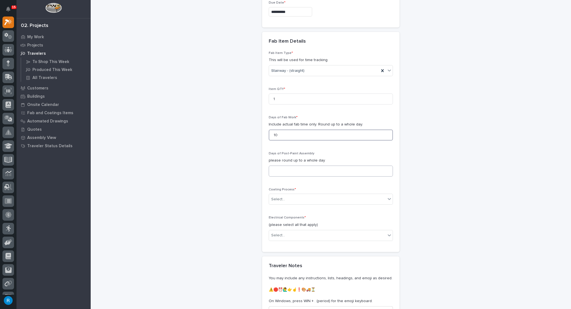
type input "10"
click at [277, 170] on input at bounding box center [331, 171] width 124 height 11
type input "0"
click at [295, 198] on div "Select..." at bounding box center [327, 199] width 117 height 9
click at [282, 217] on div "In-House Paint/Powder" at bounding box center [329, 216] width 124 height 10
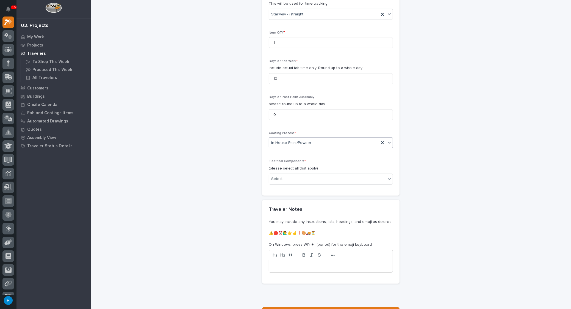
scroll to position [584, 0]
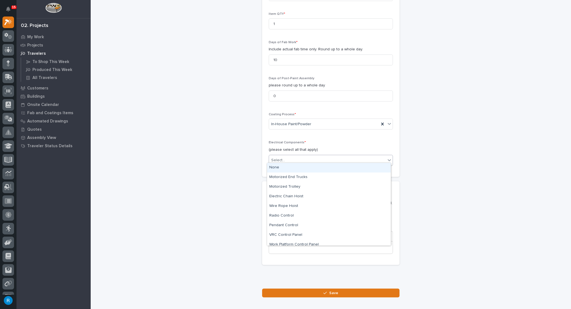
click at [285, 156] on div "Select..." at bounding box center [327, 160] width 117 height 9
click at [276, 169] on div "None" at bounding box center [329, 168] width 124 height 10
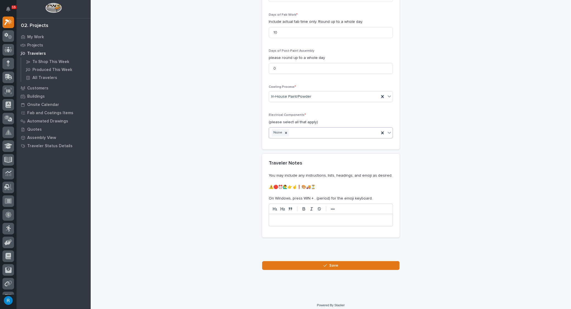
scroll to position [612, 0]
click at [332, 262] on span "Save" at bounding box center [333, 264] width 9 height 5
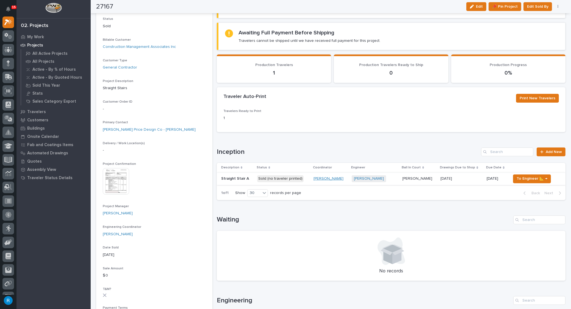
scroll to position [40, 0]
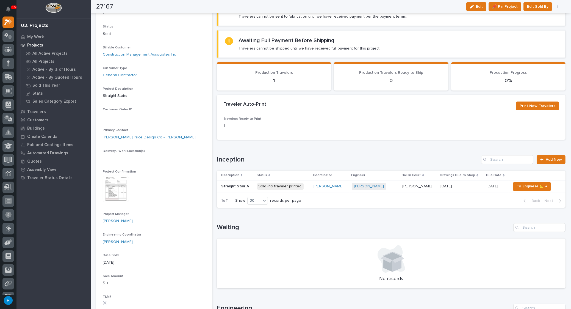
click at [398, 188] on div "Wynne Hochstetler + 0" at bounding box center [375, 186] width 46 height 7
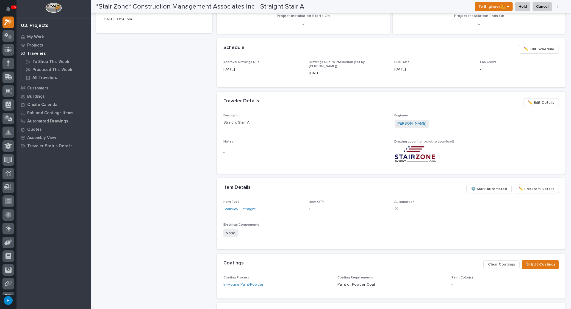
scroll to position [211, 0]
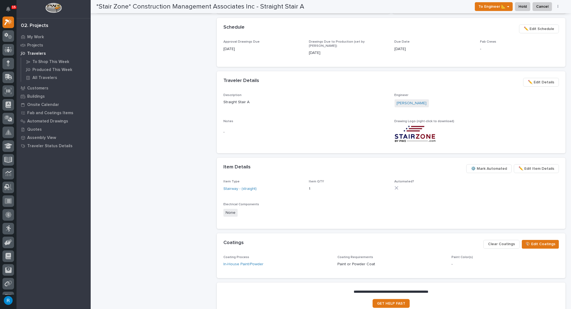
click at [409, 126] on img at bounding box center [415, 133] width 41 height 17
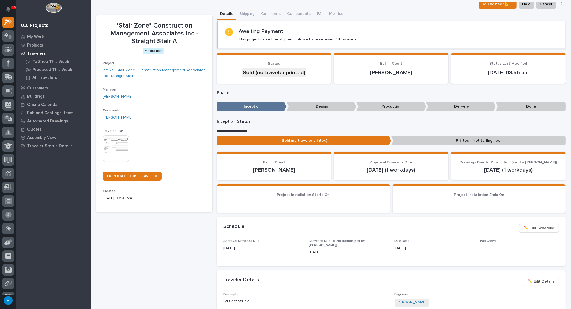
scroll to position [11, 0]
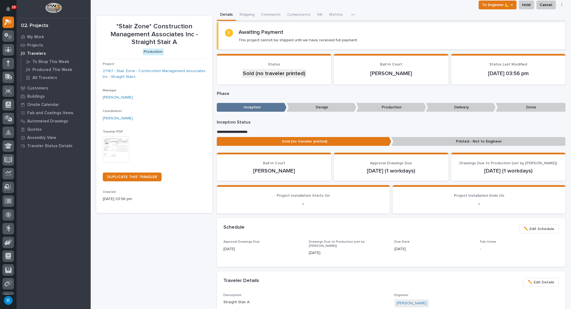
click at [117, 145] on img at bounding box center [116, 149] width 26 height 26
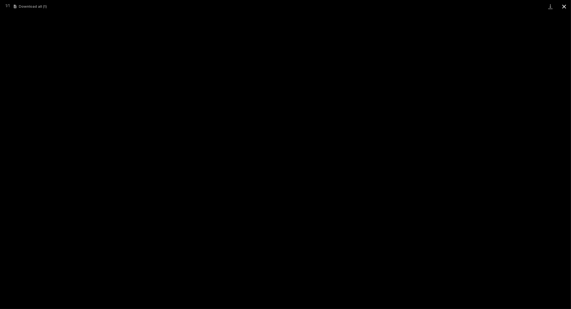
click at [564, 7] on button "Close gallery" at bounding box center [565, 6] width 14 height 13
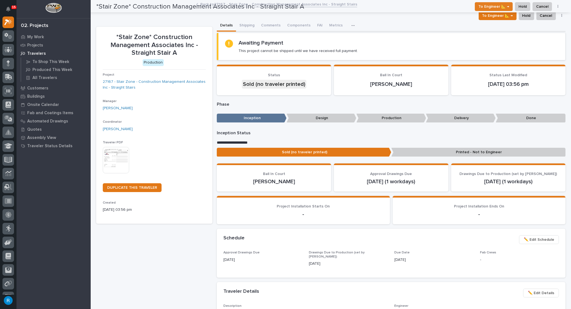
scroll to position [0, 0]
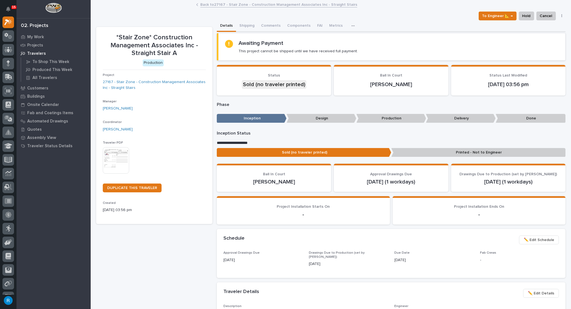
click at [478, 153] on p "Printed - Not to Engineer" at bounding box center [479, 152] width 175 height 9
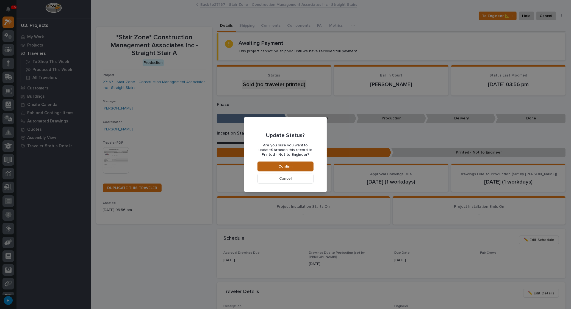
click at [284, 167] on span "Confirm" at bounding box center [286, 166] width 14 height 5
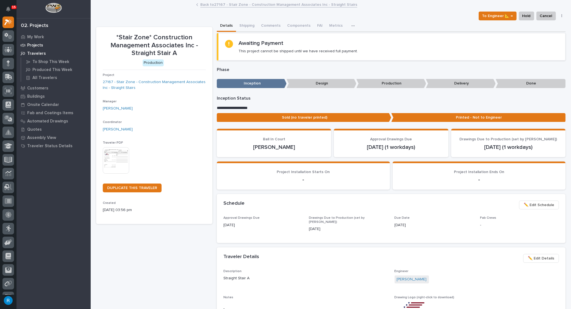
click at [36, 45] on p "Projects" at bounding box center [35, 45] width 16 height 5
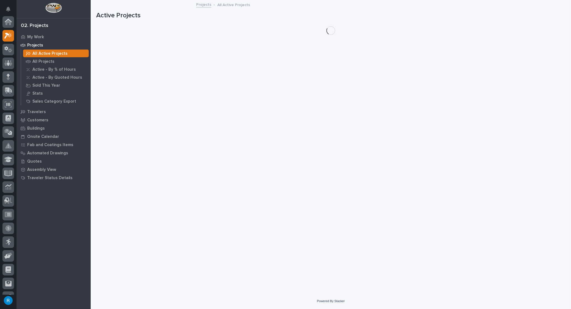
scroll to position [13, 0]
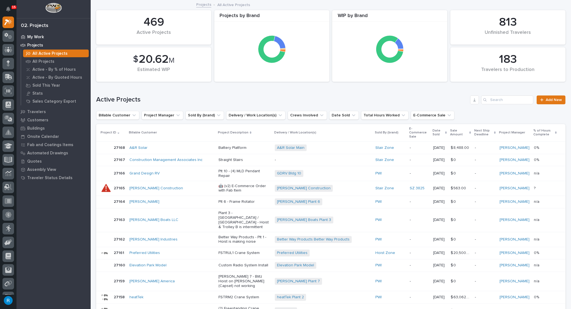
click at [35, 37] on p "My Work" at bounding box center [35, 37] width 17 height 5
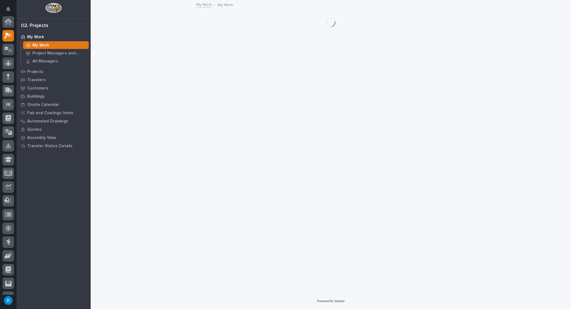
scroll to position [13, 0]
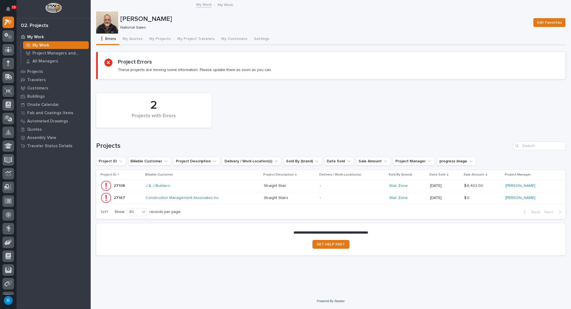
click at [237, 199] on div "Construction Management Associates Inc" at bounding box center [194, 198] width 96 height 5
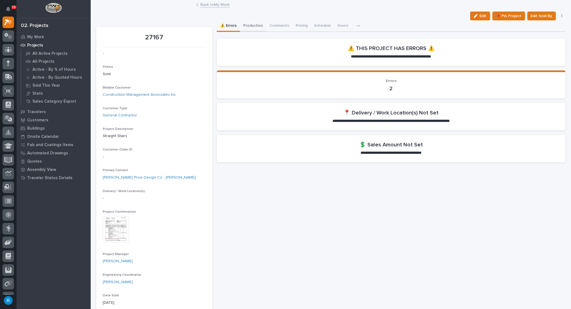
click at [253, 27] on button "Production" at bounding box center [253, 26] width 26 height 12
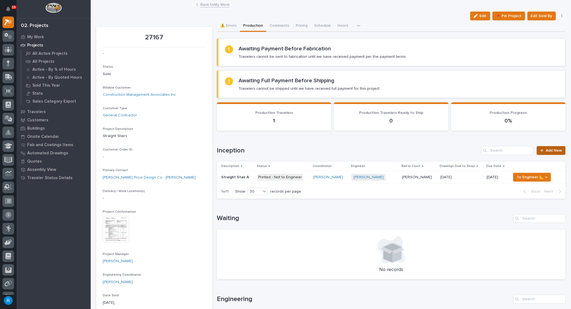
click at [550, 151] on span "Add New" at bounding box center [554, 150] width 16 height 4
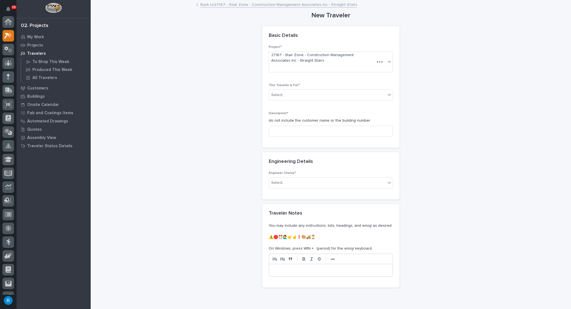
scroll to position [13, 0]
click at [298, 95] on div "Select..." at bounding box center [327, 94] width 117 height 9
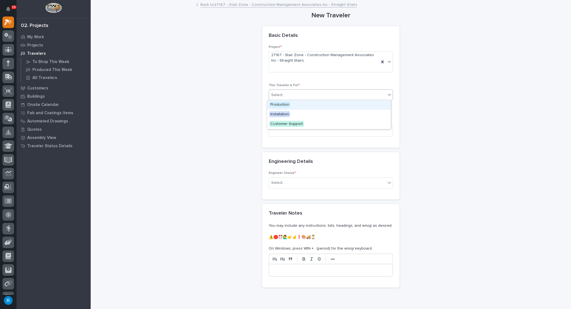
click at [279, 104] on span "Production" at bounding box center [279, 104] width 21 height 6
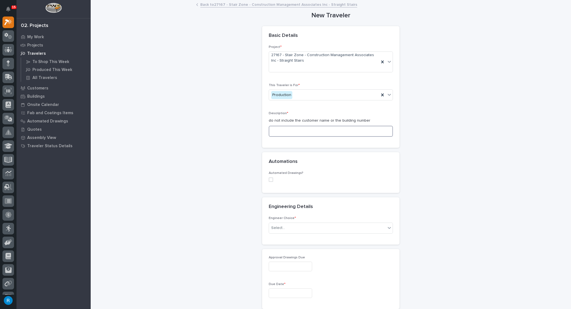
click at [276, 130] on input at bounding box center [331, 131] width 124 height 11
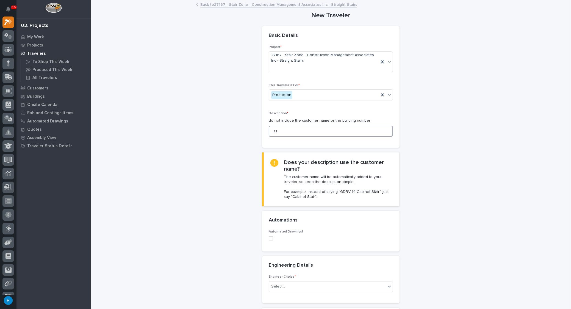
type input "s"
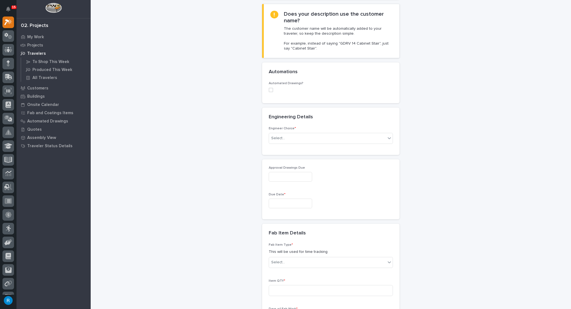
scroll to position [150, 0]
type input "Straight Stair B"
click at [312, 133] on div "Select..." at bounding box center [327, 136] width 117 height 9
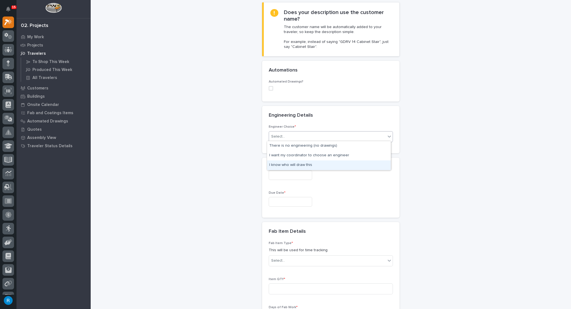
click at [298, 166] on div "I know who will draw this" at bounding box center [329, 165] width 124 height 10
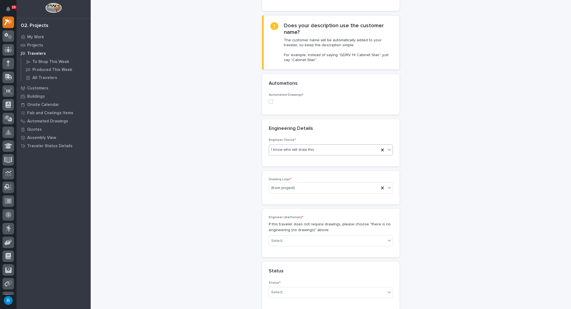
scroll to position [134, 0]
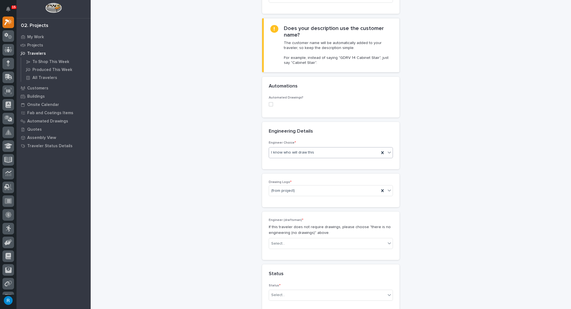
click at [269, 103] on span at bounding box center [271, 104] width 4 height 4
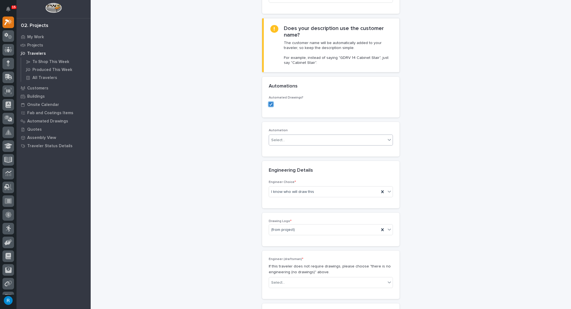
click at [320, 138] on div "Select..." at bounding box center [327, 140] width 117 height 9
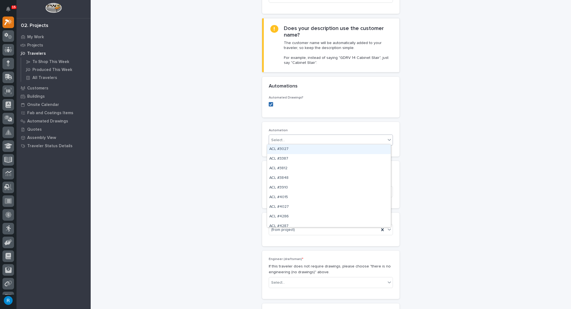
click at [269, 103] on icon at bounding box center [270, 104] width 3 height 3
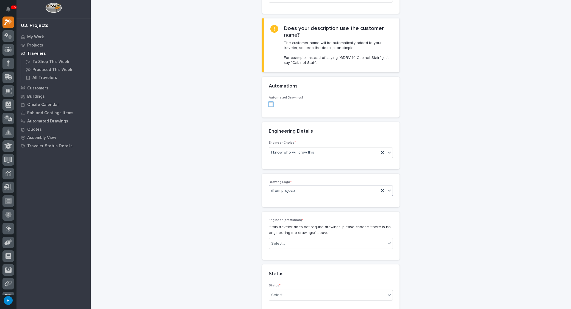
click at [355, 191] on div "(from project)" at bounding box center [324, 190] width 110 height 9
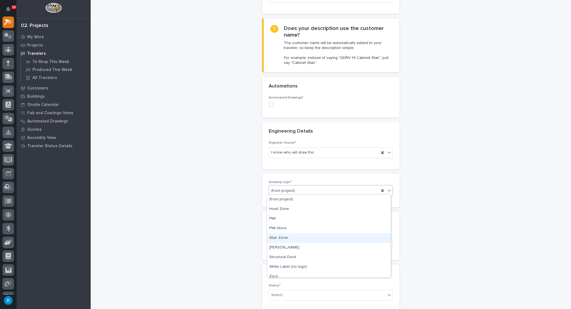
click at [276, 237] on div "Stair Zone" at bounding box center [329, 238] width 124 height 10
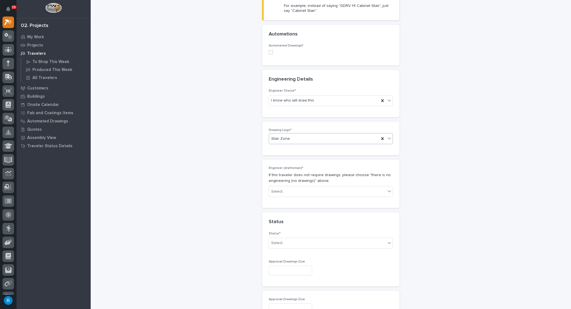
scroll to position [234, 0]
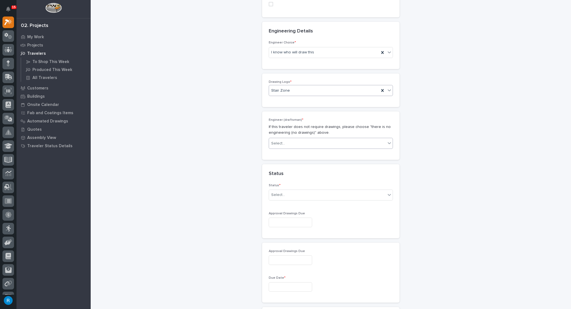
click at [297, 142] on div "Select..." at bounding box center [327, 143] width 117 height 9
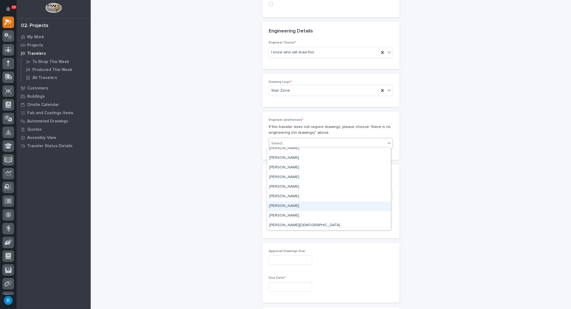
click at [276, 207] on div "[PERSON_NAME]" at bounding box center [329, 206] width 124 height 10
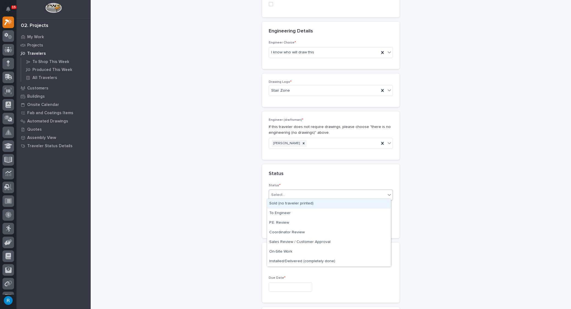
click at [340, 194] on div "Select..." at bounding box center [327, 194] width 117 height 9
click at [285, 203] on div "Sold (no traveler printed)" at bounding box center [329, 204] width 124 height 10
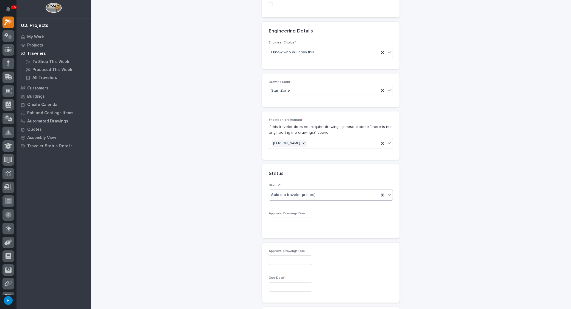
click at [290, 194] on span "Sold (no traveler printed)" at bounding box center [293, 195] width 44 height 6
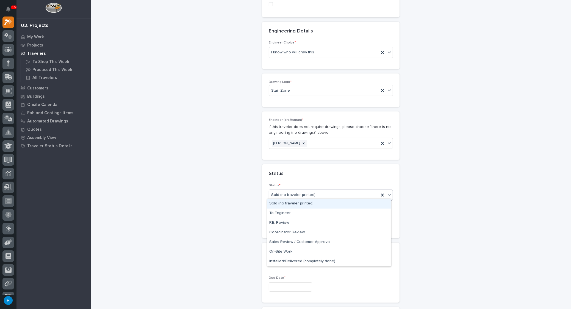
click at [287, 203] on div "Sold (no traveler printed)" at bounding box center [329, 204] width 124 height 10
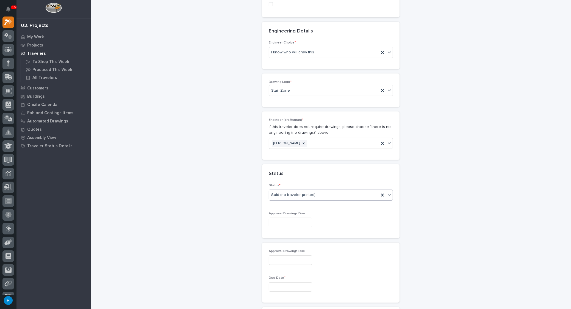
click at [279, 219] on input "text" at bounding box center [290, 223] width 43 height 10
click at [269, 176] on div "15" at bounding box center [268, 175] width 7 height 7
type input "**********"
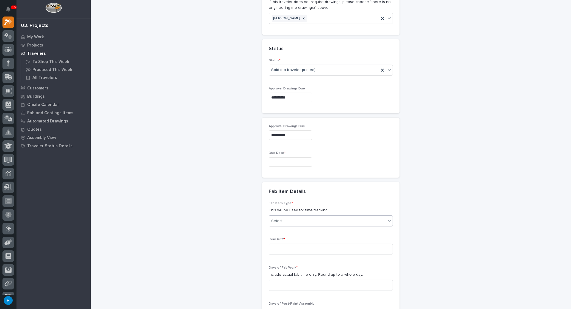
scroll to position [359, 0]
click at [279, 157] on input "text" at bounding box center [290, 162] width 43 height 10
click at [268, 142] on div "6" at bounding box center [268, 140] width 7 height 7
type input "**********"
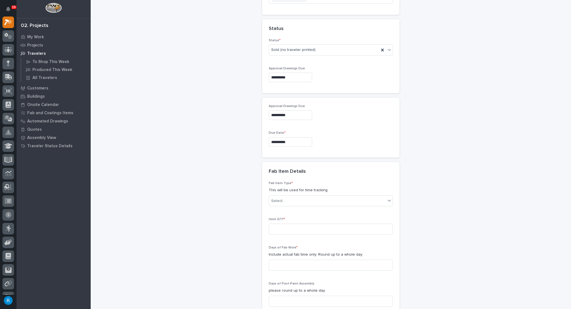
scroll to position [409, 0]
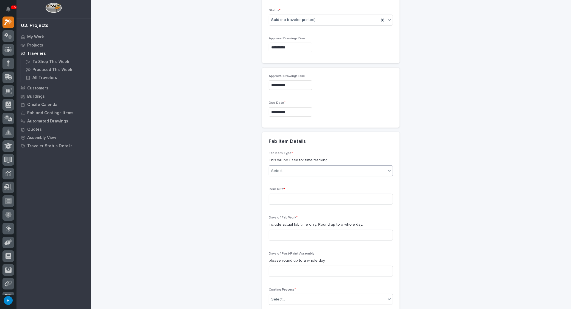
click at [290, 169] on div "Select..." at bounding box center [327, 170] width 117 height 9
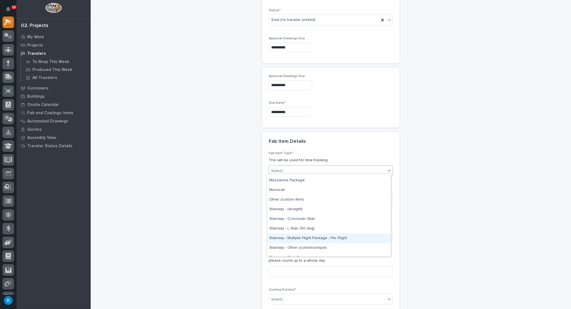
scroll to position [276, 0]
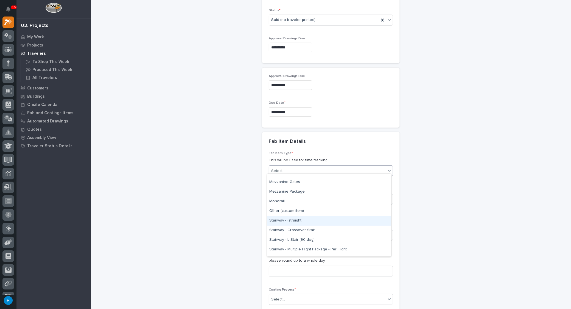
click at [276, 221] on div "Stairway - (straight)" at bounding box center [329, 221] width 124 height 10
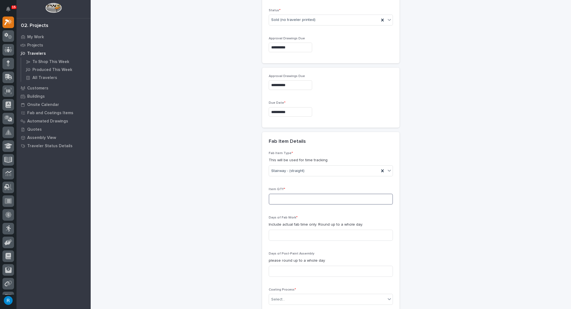
click at [273, 196] on input at bounding box center [331, 199] width 124 height 11
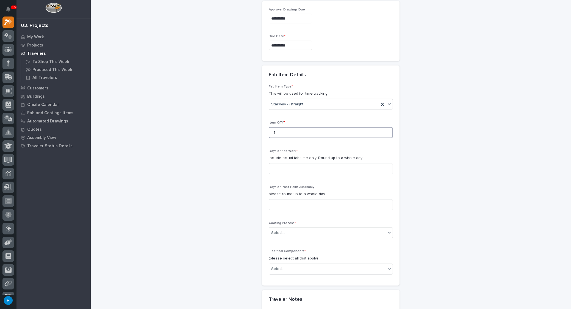
scroll to position [484, 0]
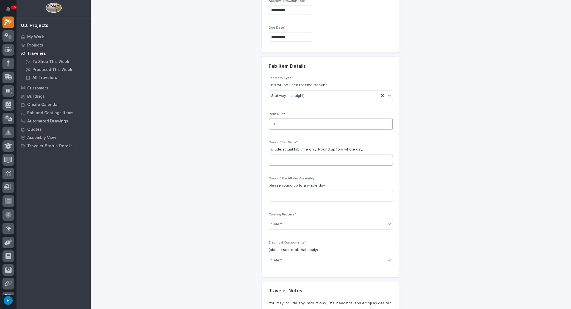
type input "1"
click at [275, 157] on input at bounding box center [331, 160] width 124 height 11
type input "10"
click at [286, 194] on input at bounding box center [331, 196] width 124 height 11
type input "0"
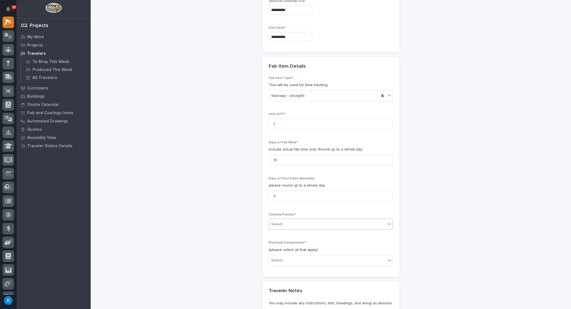
click at [303, 222] on div "Select..." at bounding box center [327, 224] width 117 height 9
click at [277, 241] on div "In-House Paint/Powder" at bounding box center [329, 241] width 124 height 10
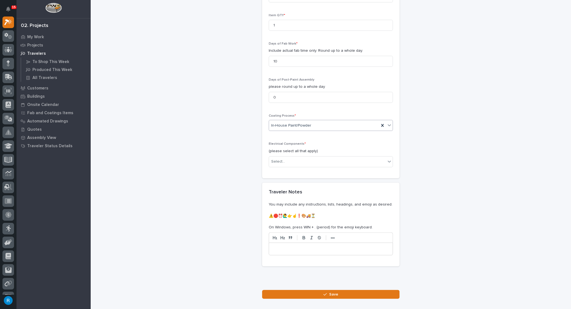
scroll to position [609, 0]
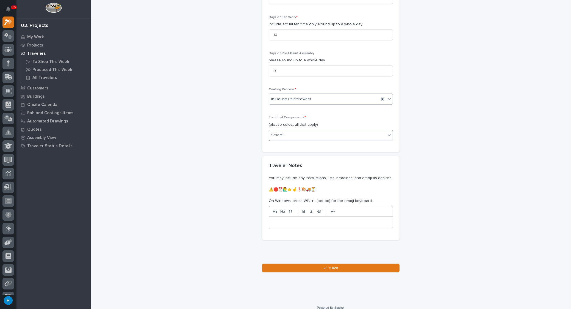
click at [290, 134] on div "Select..." at bounding box center [327, 135] width 117 height 9
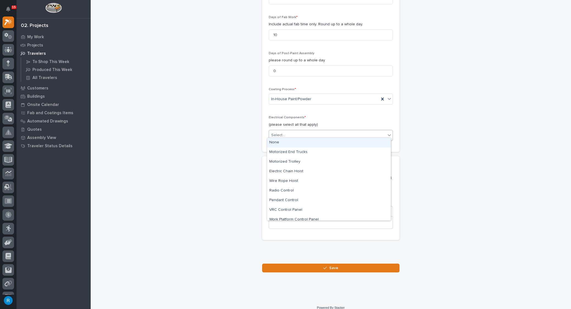
click at [274, 143] on div "None" at bounding box center [329, 143] width 124 height 10
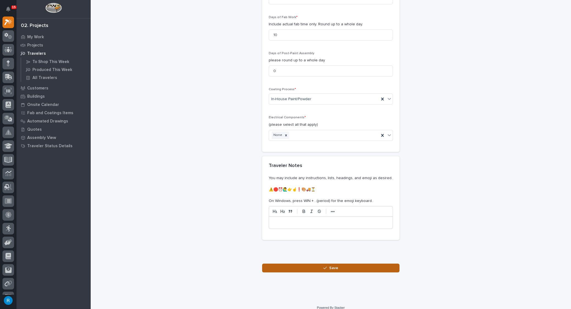
click at [334, 265] on span "Save" at bounding box center [333, 267] width 9 height 5
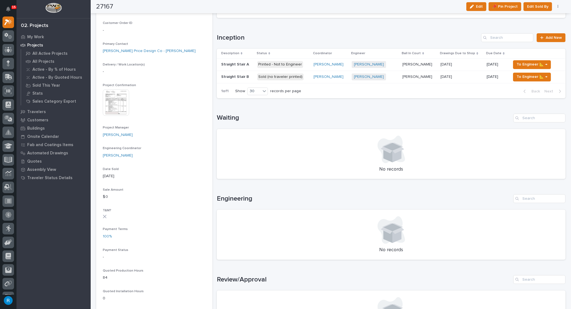
scroll to position [51, 0]
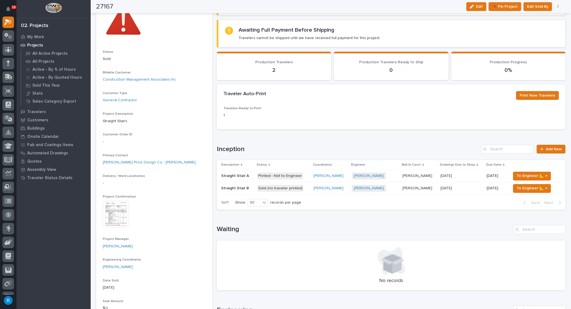
click at [395, 188] on div "Wynne Hochstetler + 0" at bounding box center [375, 188] width 46 height 7
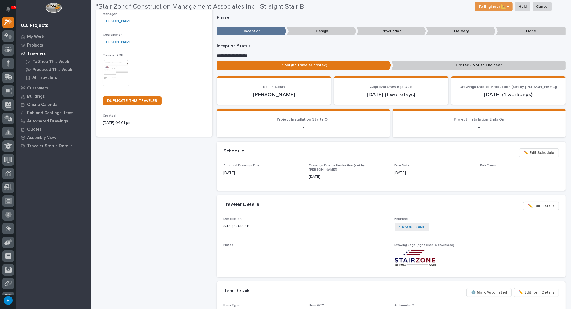
scroll to position [93, 0]
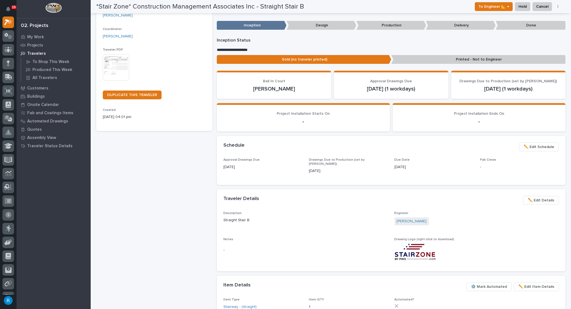
click at [122, 69] on img at bounding box center [116, 67] width 26 height 26
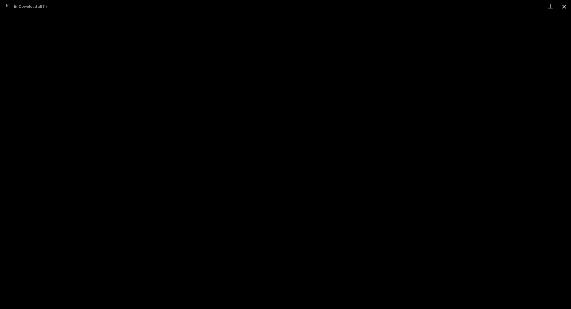
click at [565, 7] on button "Close gallery" at bounding box center [565, 6] width 14 height 13
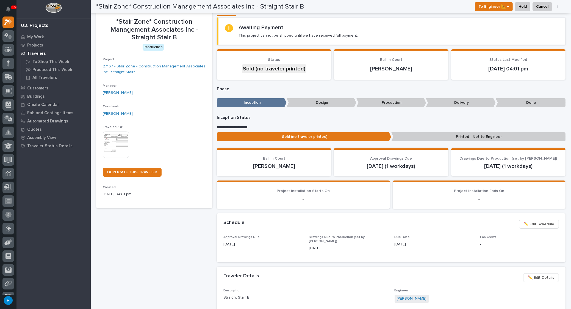
scroll to position [0, 0]
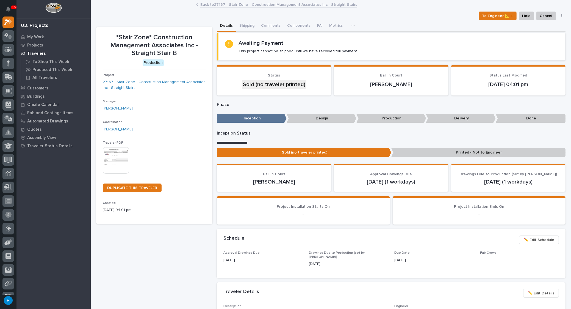
click at [457, 152] on p "Printed - Not to Engineer" at bounding box center [479, 152] width 175 height 9
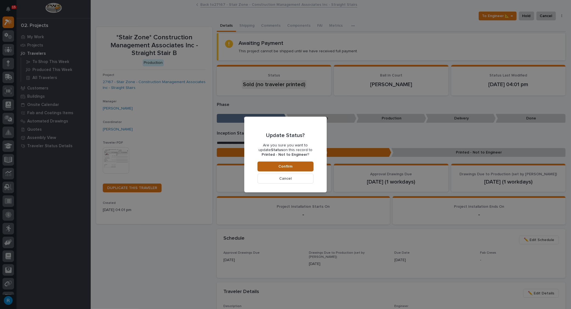
click at [285, 165] on span "Confirm" at bounding box center [286, 166] width 14 height 5
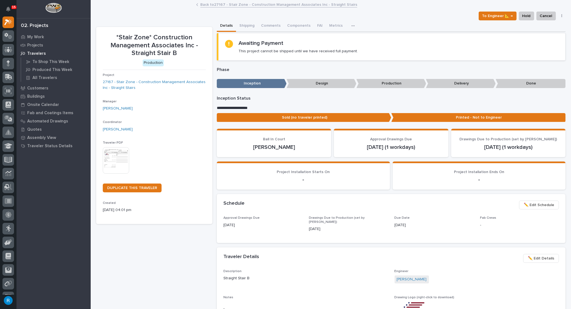
click at [462, 98] on p "Inception Status" at bounding box center [391, 98] width 349 height 5
click at [113, 160] on img at bounding box center [116, 160] width 26 height 26
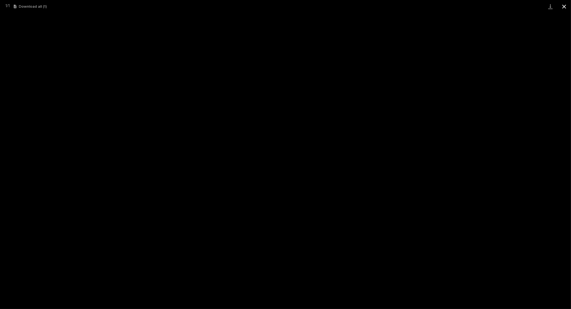
click at [565, 8] on button "Close gallery" at bounding box center [565, 6] width 14 height 13
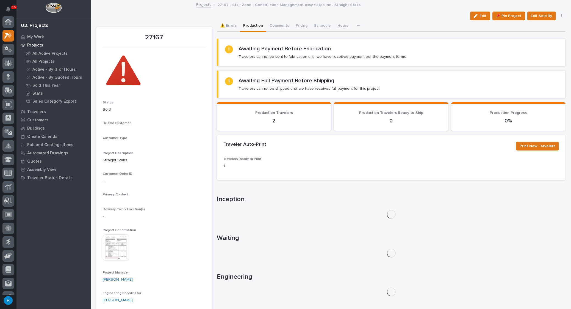
scroll to position [15, 0]
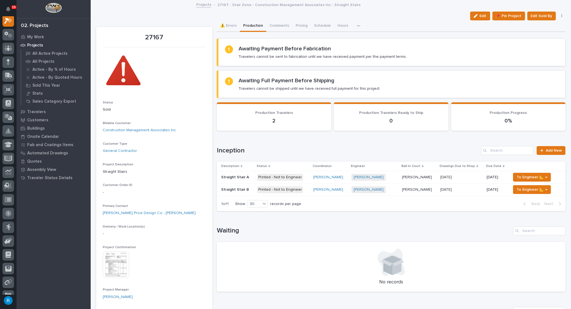
click at [304, 177] on p "Printed - Not to Engineer" at bounding box center [283, 177] width 52 height 7
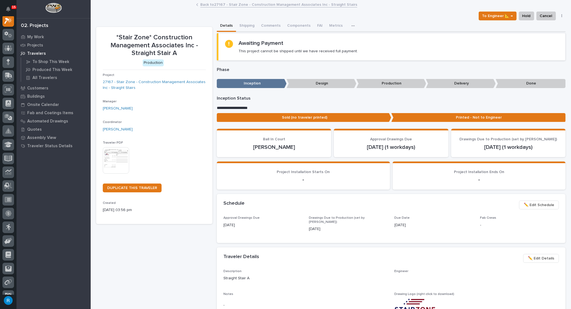
scroll to position [13, 0]
click at [117, 156] on img at bounding box center [116, 160] width 26 height 26
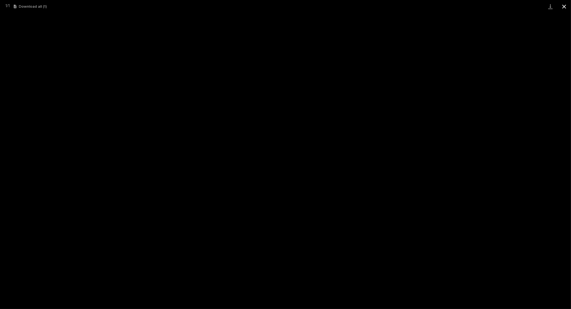
click at [565, 6] on button "Close gallery" at bounding box center [565, 6] width 14 height 13
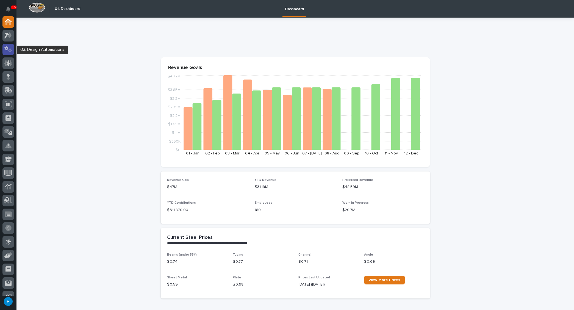
click at [9, 50] on icon at bounding box center [10, 51] width 4 height 4
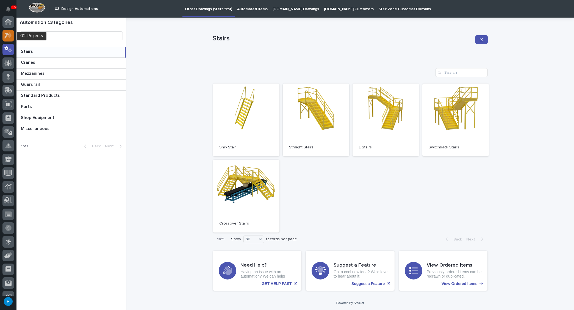
click at [8, 35] on icon at bounding box center [6, 36] width 5 height 6
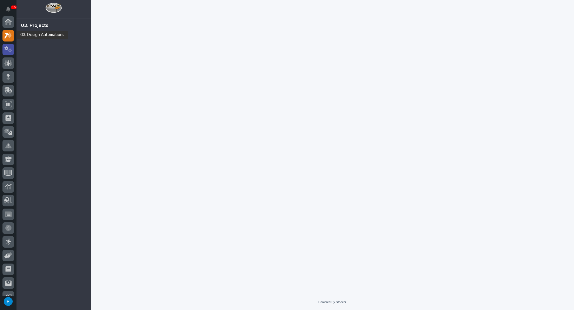
scroll to position [13, 0]
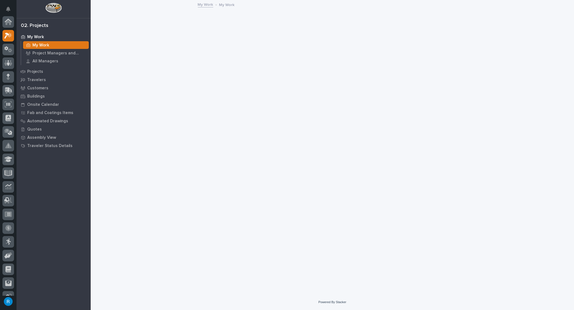
scroll to position [13, 0]
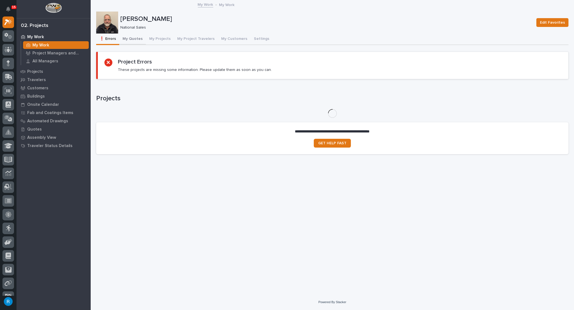
click at [134, 39] on button "My Quotes" at bounding box center [132, 40] width 27 height 12
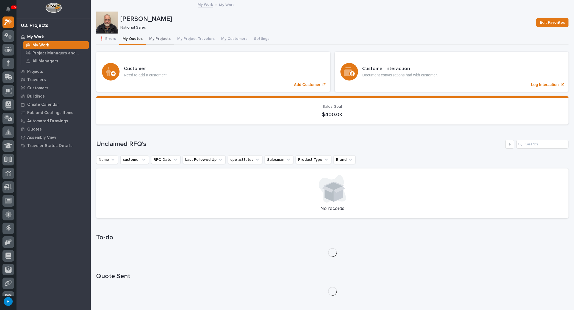
click at [157, 39] on button "My Projects" at bounding box center [160, 40] width 28 height 12
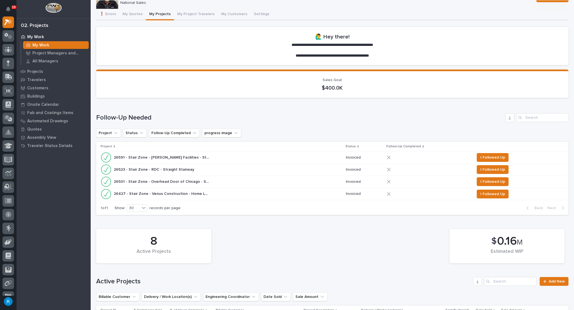
scroll to position [200, 0]
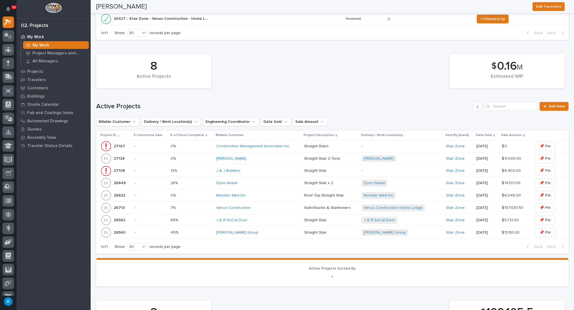
click at [197, 147] on p at bounding box center [192, 146] width 42 height 5
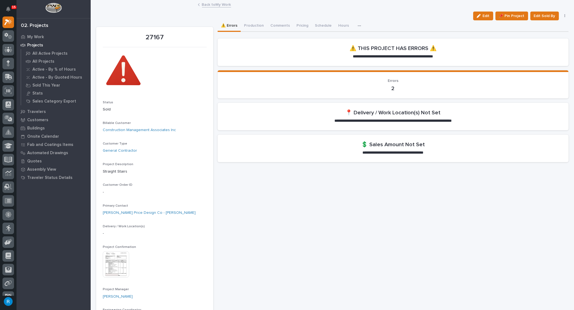
scroll to position [50, 0]
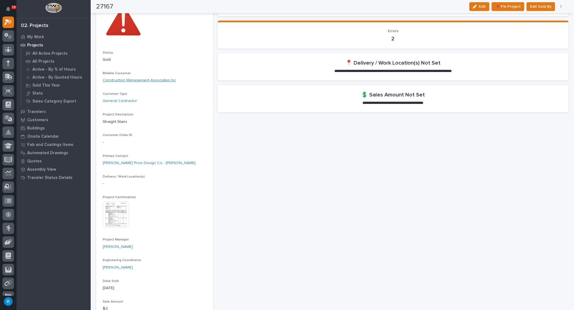
click at [130, 78] on link "Construction Management Associates Inc" at bounding box center [139, 81] width 73 height 6
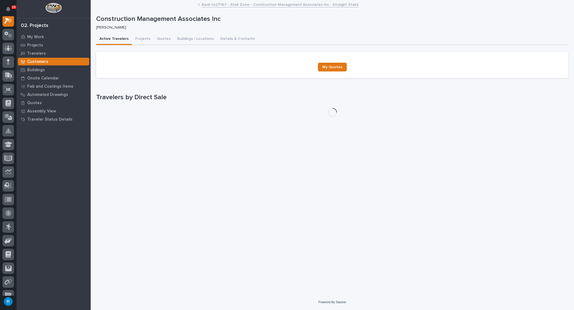
scroll to position [13, 0]
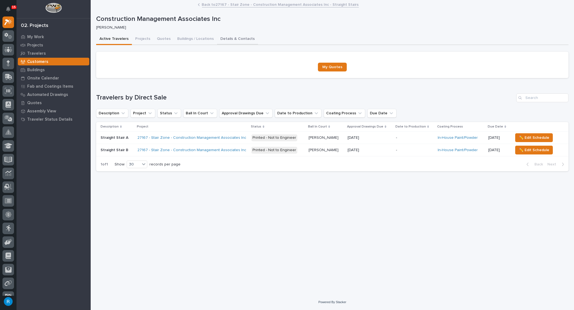
click at [225, 39] on button "Details & Contacts" at bounding box center [237, 40] width 41 height 12
